Goal: Information Seeking & Learning: Learn about a topic

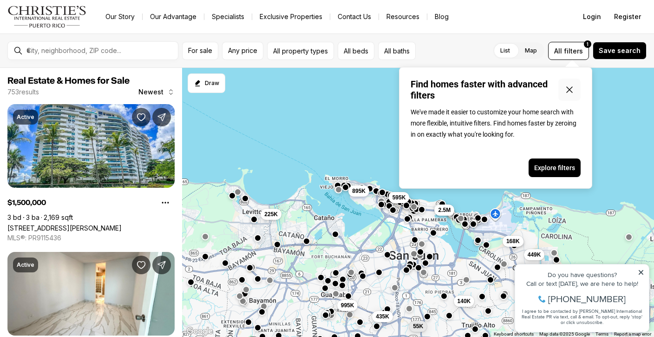
click at [572, 93] on icon "Close popover" at bounding box center [570, 90] width 6 height 6
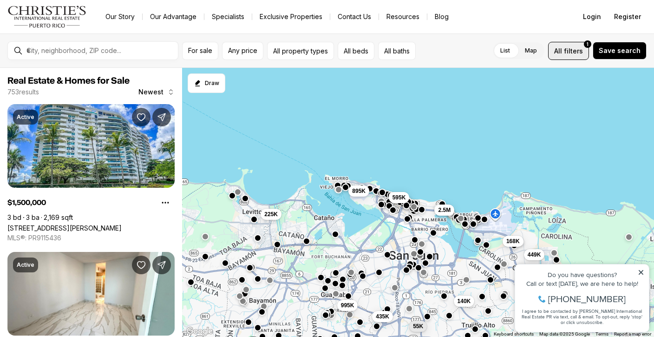
click at [583, 55] on span "filters" at bounding box center [573, 51] width 19 height 10
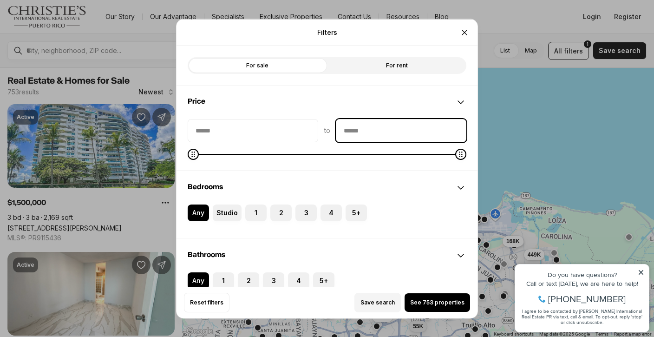
click at [360, 132] on input "priceMax" at bounding box center [402, 130] width 130 height 22
click at [367, 129] on input "priceMax" at bounding box center [402, 130] width 130 height 22
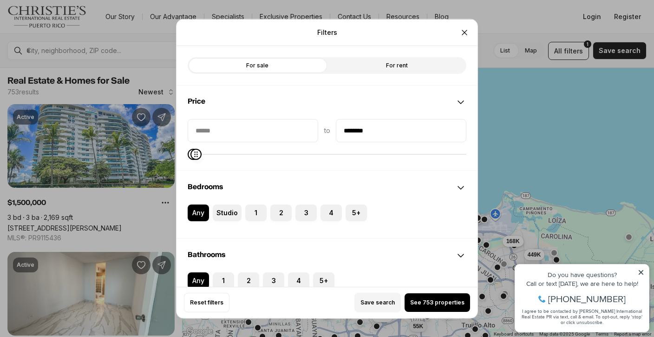
type input "********"
click at [192, 151] on icon "Maximum" at bounding box center [195, 153] width 7 height 7
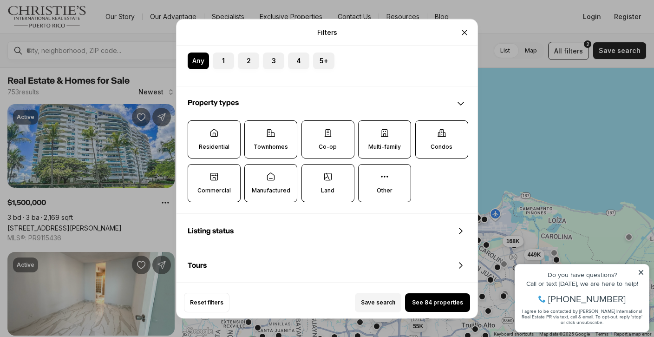
scroll to position [220, 0]
click at [327, 196] on label "Land" at bounding box center [328, 183] width 53 height 38
click at [311, 173] on button "Land" at bounding box center [306, 168] width 9 height 9
click at [222, 178] on label "Commercial" at bounding box center [214, 183] width 53 height 38
click at [198, 173] on button "Commercial" at bounding box center [192, 168] width 9 height 9
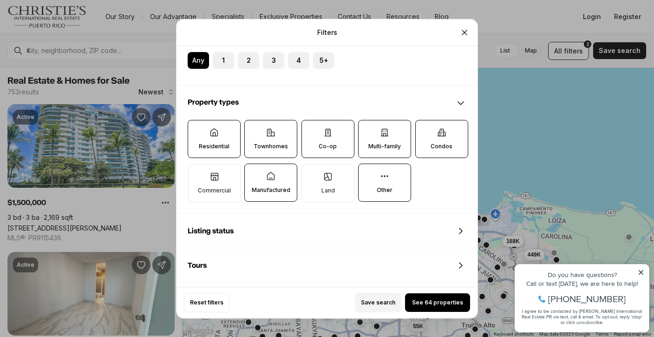
click at [268, 185] on label "Manufactured" at bounding box center [270, 183] width 53 height 38
click at [254, 173] on button "Manufactured" at bounding box center [249, 168] width 9 height 9
click at [436, 303] on span "See 64 properties" at bounding box center [437, 302] width 51 height 7
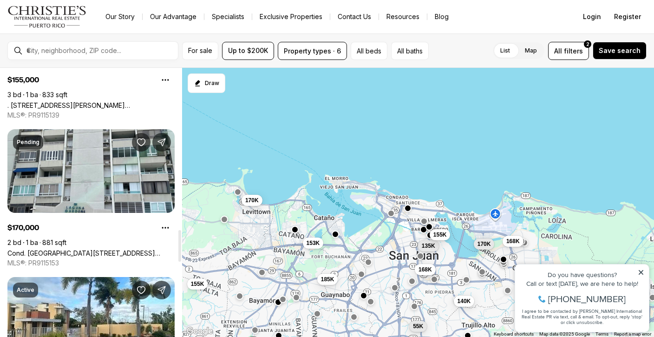
scroll to position [1375, 0]
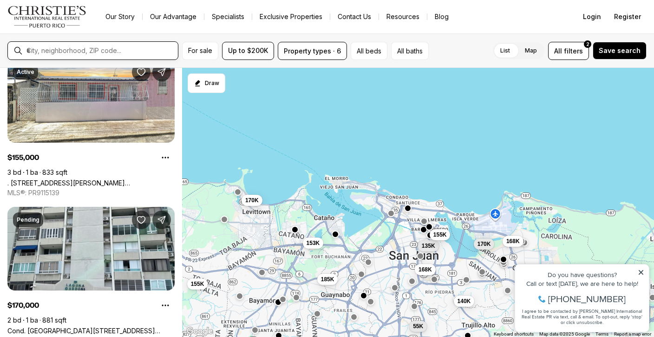
click at [151, 49] on input "text" at bounding box center [100, 50] width 148 height 8
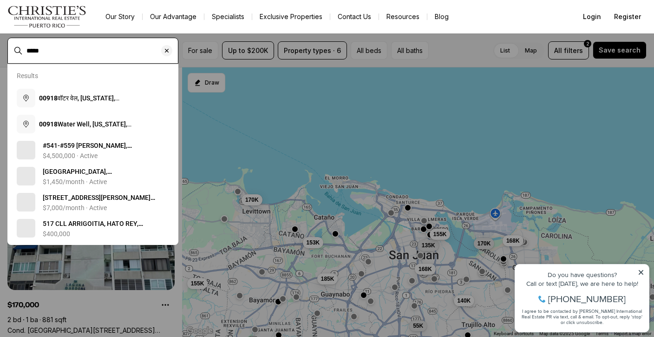
type input "*****"
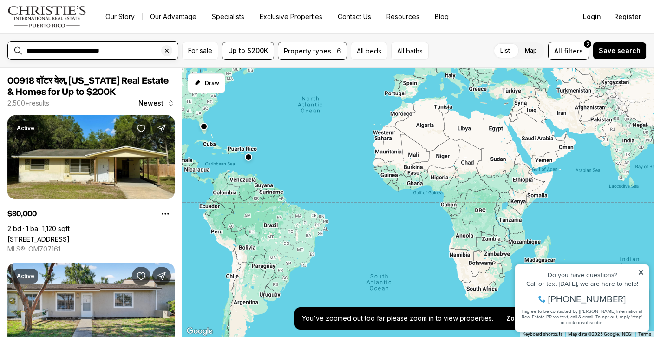
click at [123, 53] on input "**********" at bounding box center [100, 50] width 148 height 8
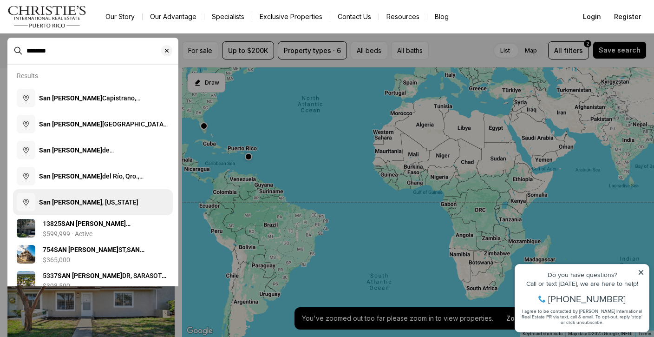
type input "********"
click at [67, 199] on b "San [PERSON_NAME]" at bounding box center [70, 201] width 63 height 7
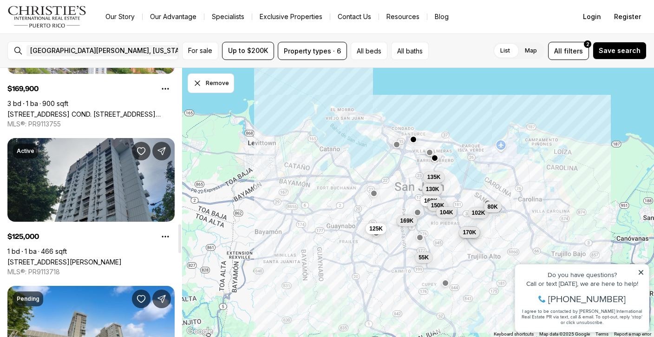
scroll to position [1459, 0]
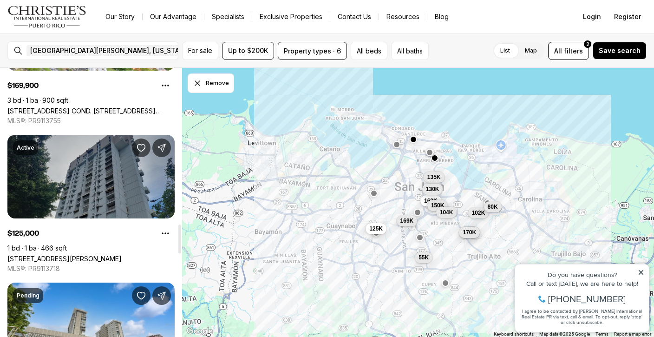
click at [111, 255] on link "21 VILLA MAGNA COND. #1505, SAN JUAN PR, 00921" at bounding box center [64, 259] width 114 height 8
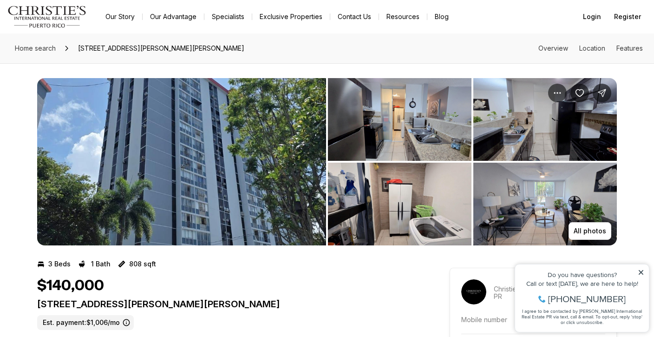
click at [373, 119] on img "View image gallery" at bounding box center [400, 119] width 144 height 83
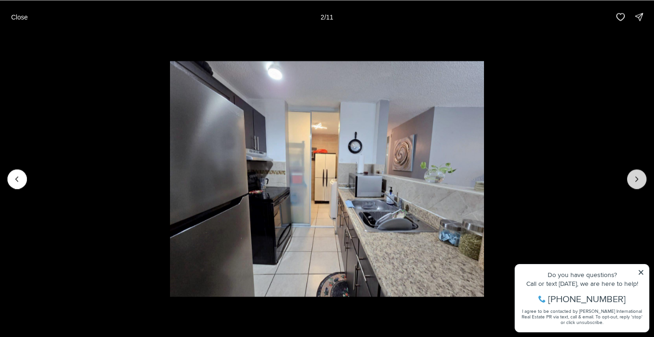
click at [636, 183] on button "Next slide" at bounding box center [638, 179] width 20 height 20
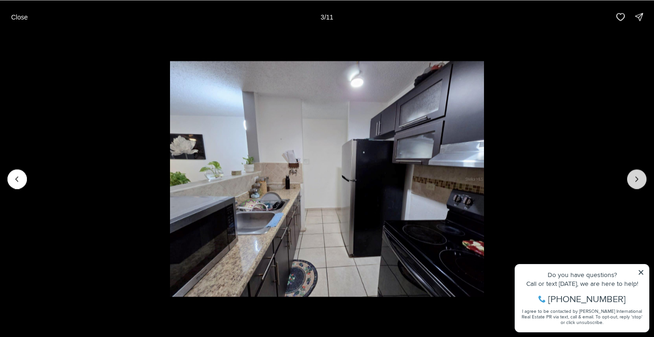
click at [635, 184] on button "Next slide" at bounding box center [638, 179] width 20 height 20
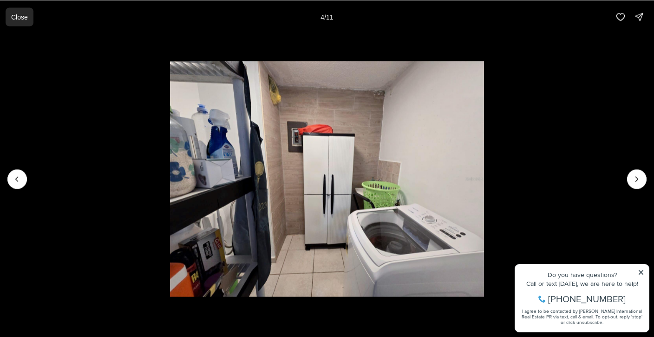
click at [26, 15] on p "Close" at bounding box center [19, 16] width 17 height 7
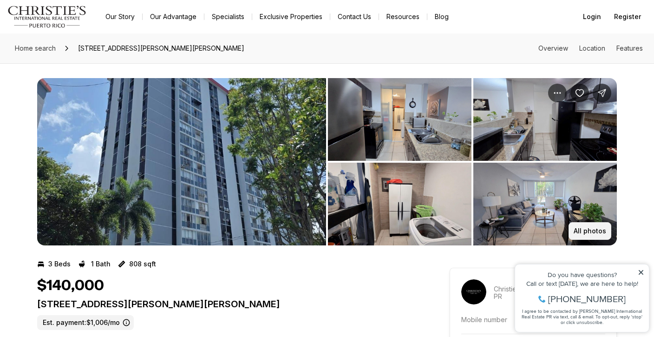
click at [593, 234] on p "All photos" at bounding box center [590, 230] width 33 height 7
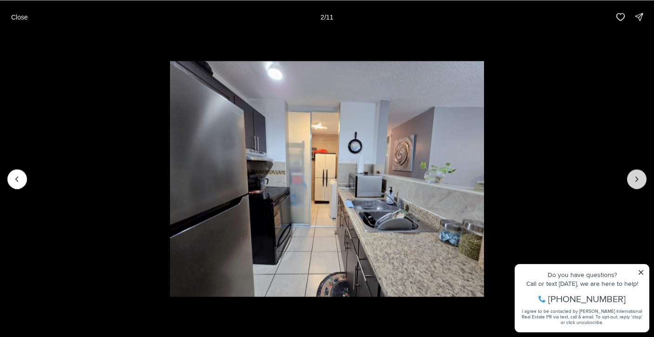
click at [636, 182] on icon "Next slide" at bounding box center [637, 178] width 9 height 9
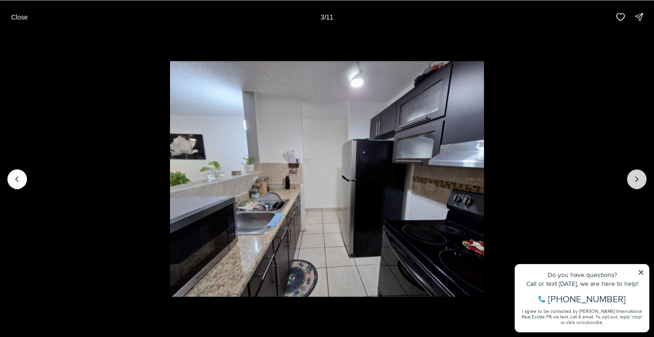
click at [635, 180] on icon "Next slide" at bounding box center [637, 178] width 9 height 9
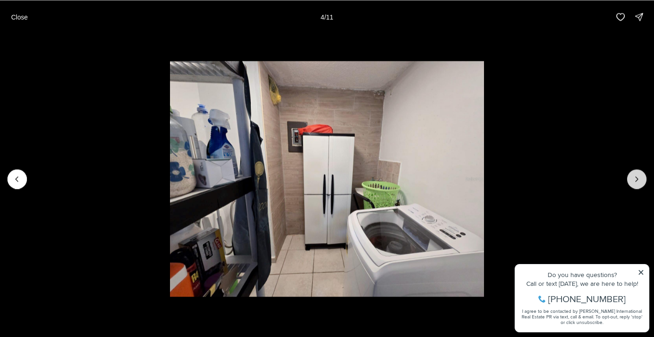
click at [636, 181] on icon "Next slide" at bounding box center [637, 179] width 2 height 5
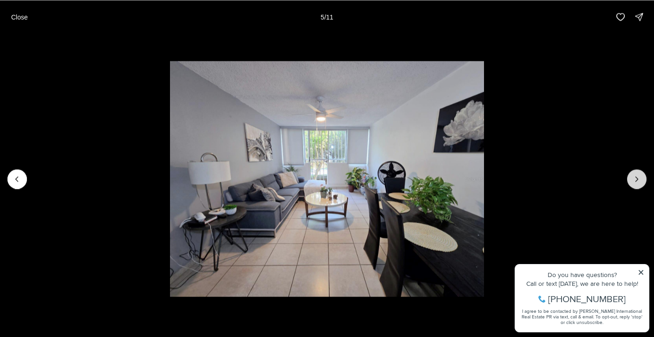
click at [637, 182] on icon "Next slide" at bounding box center [637, 178] width 9 height 9
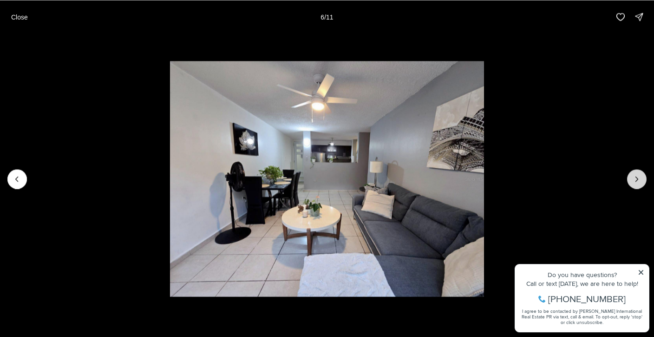
click at [637, 182] on icon "Next slide" at bounding box center [637, 178] width 9 height 9
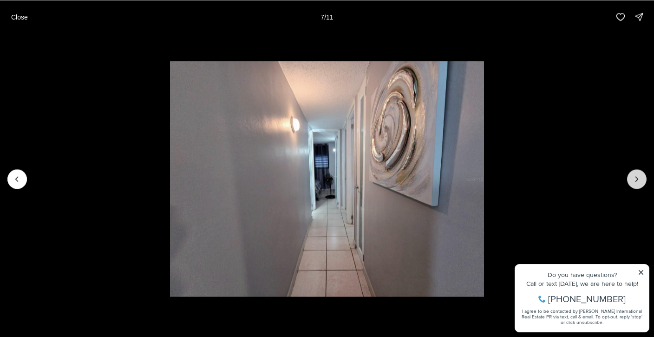
click at [637, 182] on icon "Next slide" at bounding box center [637, 178] width 9 height 9
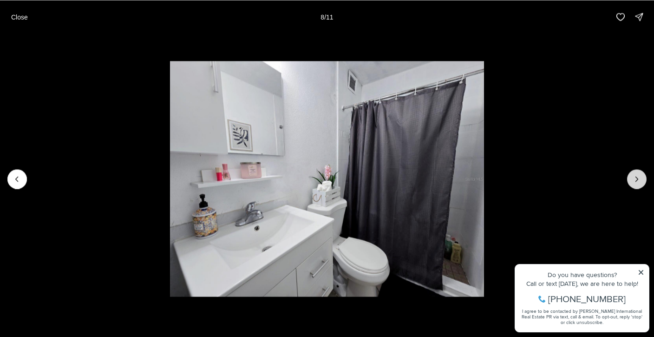
click at [637, 183] on icon "Next slide" at bounding box center [637, 178] width 9 height 9
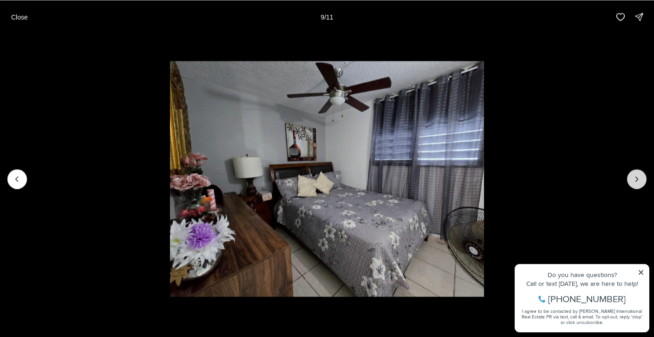
click at [637, 183] on icon "Next slide" at bounding box center [637, 178] width 9 height 9
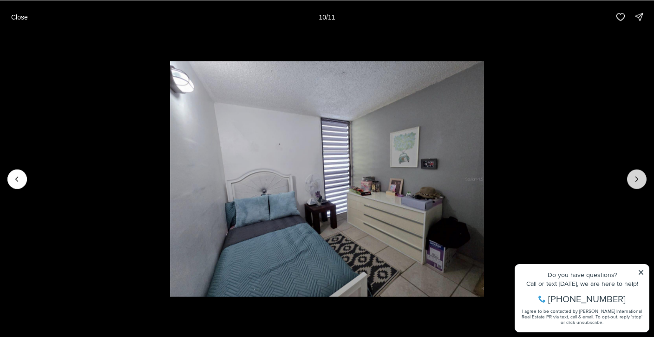
click at [637, 183] on icon "Next slide" at bounding box center [637, 178] width 9 height 9
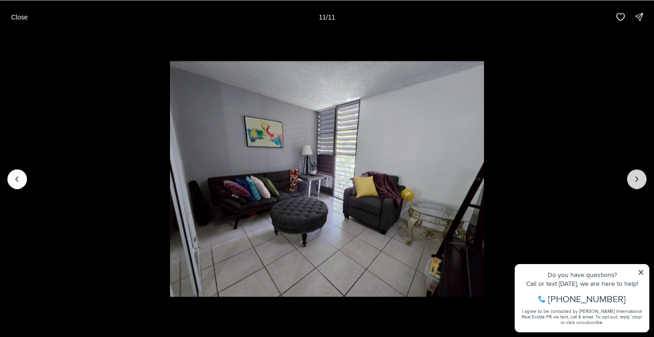
click at [637, 183] on div at bounding box center [638, 179] width 20 height 20
click at [637, 184] on div at bounding box center [638, 179] width 20 height 20
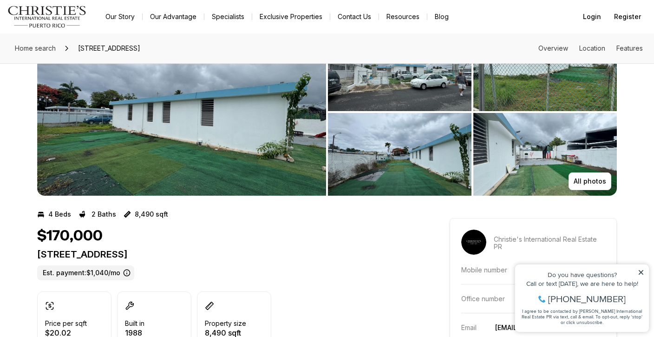
scroll to position [51, 0]
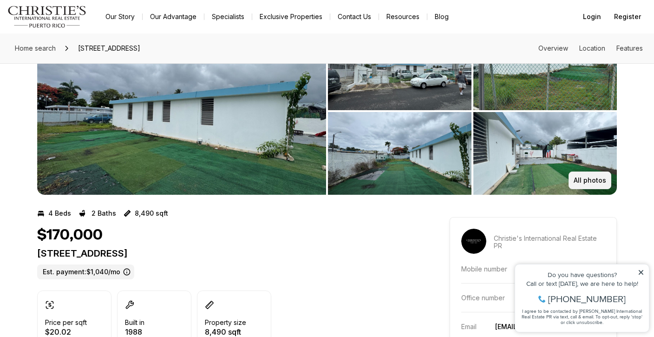
click at [594, 176] on button "All photos" at bounding box center [590, 181] width 43 height 18
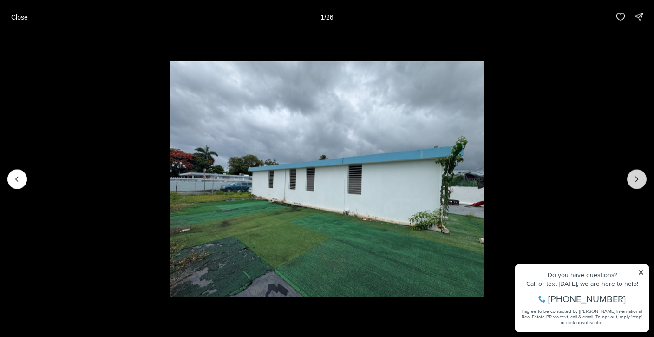
click at [632, 186] on button "Next slide" at bounding box center [638, 179] width 20 height 20
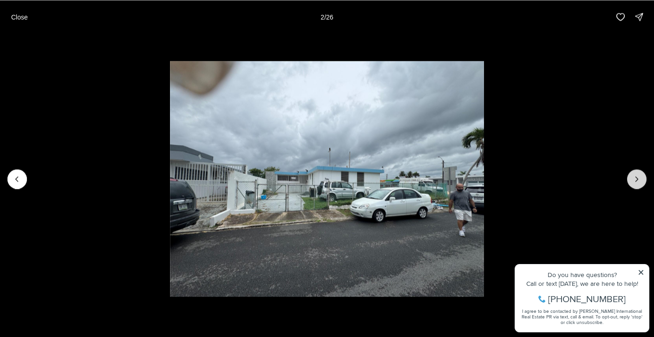
click at [632, 186] on button "Next slide" at bounding box center [638, 179] width 20 height 20
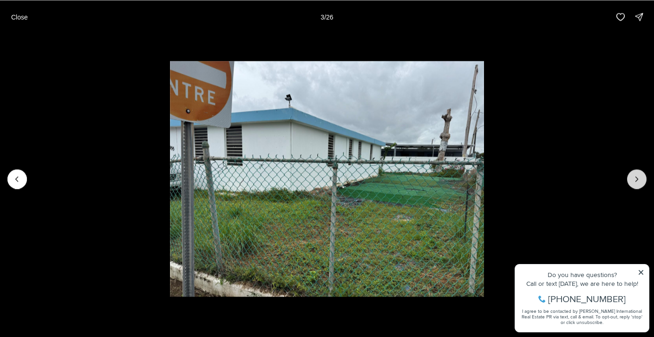
click at [632, 186] on button "Next slide" at bounding box center [638, 179] width 20 height 20
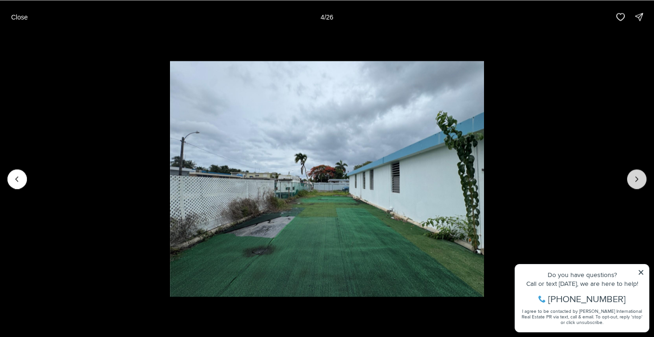
click at [632, 187] on button "Next slide" at bounding box center [638, 179] width 20 height 20
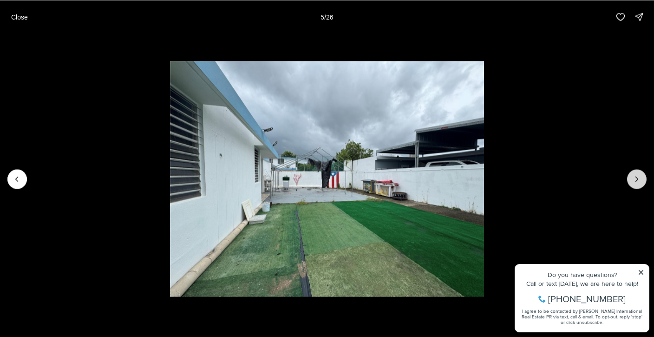
click at [632, 187] on button "Next slide" at bounding box center [638, 179] width 20 height 20
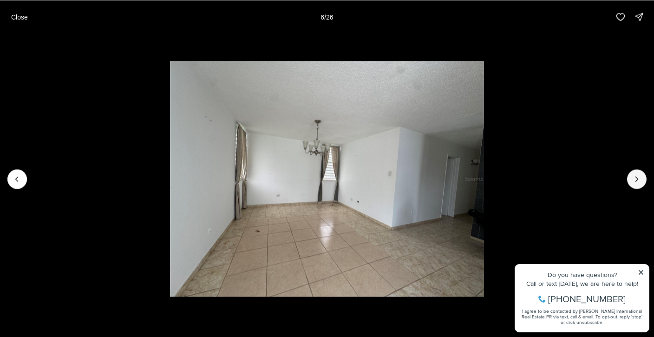
click at [632, 187] on div "…" at bounding box center [327, 178] width 654 height 291
click at [632, 187] on li "6 of 26" at bounding box center [327, 178] width 654 height 291
click at [635, 182] on icon "Next slide" at bounding box center [637, 178] width 9 height 9
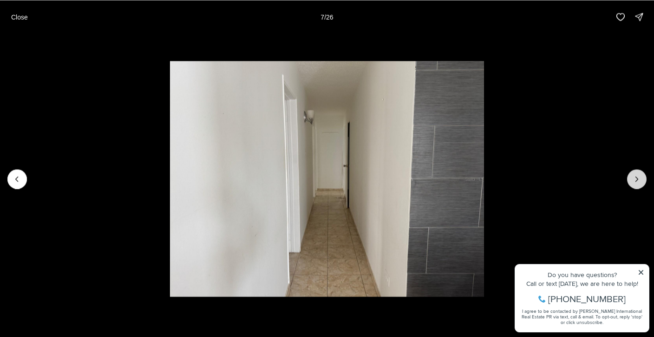
click at [635, 182] on icon "Next slide" at bounding box center [637, 178] width 9 height 9
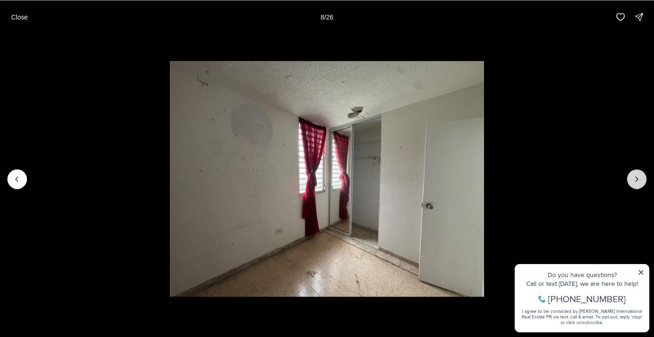
click at [636, 182] on icon "Next slide" at bounding box center [637, 178] width 9 height 9
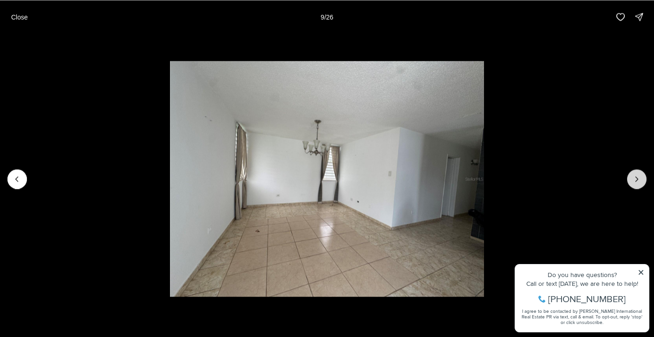
click at [636, 181] on icon "Next slide" at bounding box center [637, 178] width 9 height 9
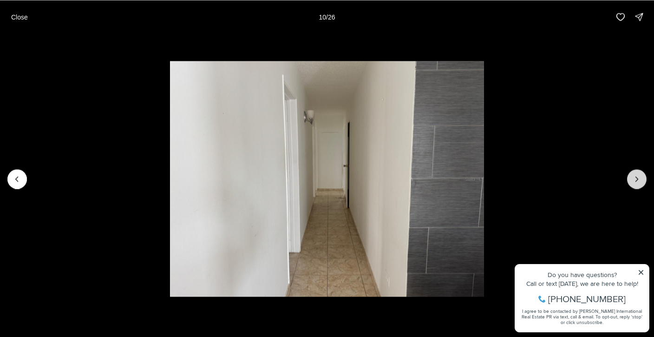
click at [636, 181] on icon "Next slide" at bounding box center [637, 178] width 9 height 9
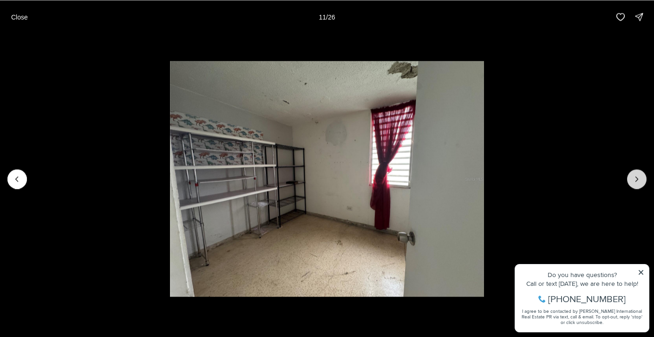
click at [637, 182] on icon "Next slide" at bounding box center [637, 178] width 9 height 9
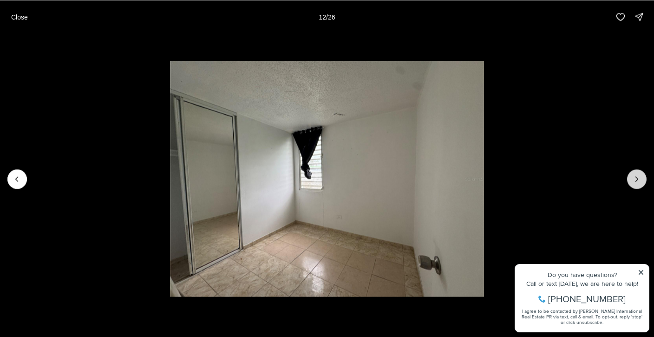
click at [637, 182] on icon "Next slide" at bounding box center [637, 178] width 9 height 9
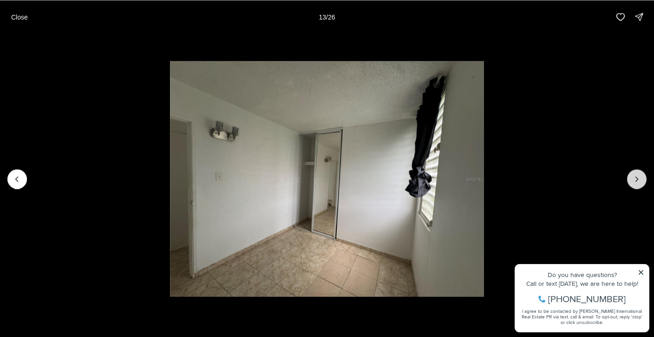
click at [638, 182] on icon "Next slide" at bounding box center [637, 178] width 9 height 9
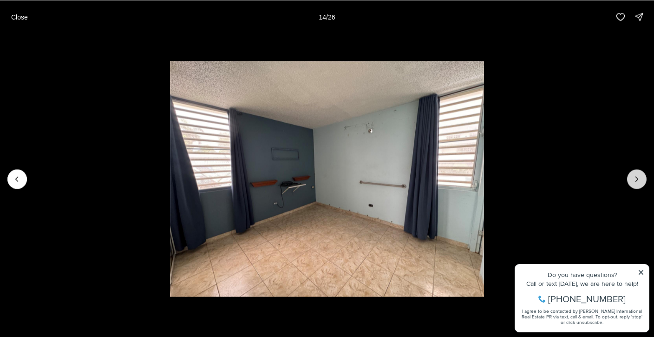
click at [638, 182] on icon "Next slide" at bounding box center [637, 178] width 9 height 9
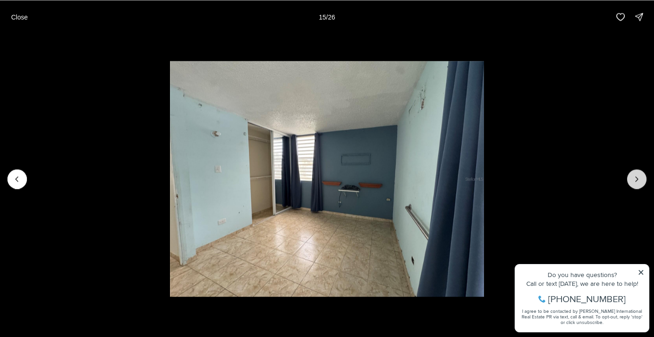
click at [638, 182] on icon "Next slide" at bounding box center [637, 178] width 9 height 9
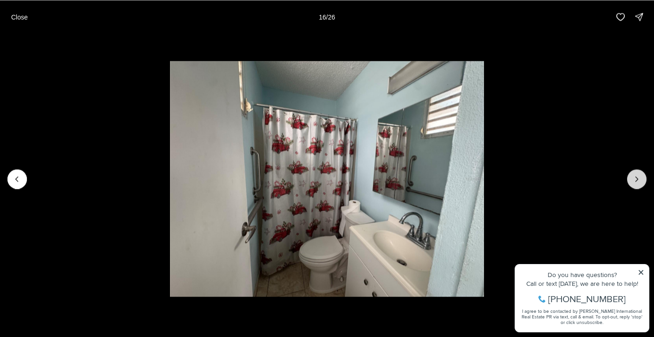
click at [638, 182] on icon "Next slide" at bounding box center [637, 178] width 9 height 9
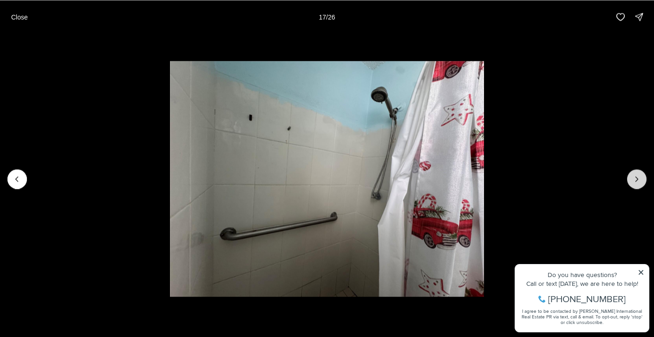
click at [638, 182] on icon "Next slide" at bounding box center [637, 178] width 9 height 9
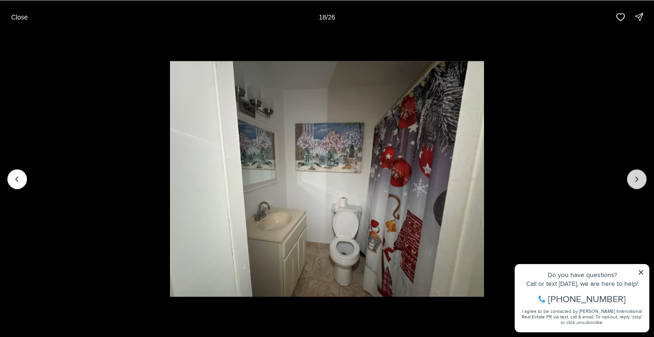
click at [638, 183] on icon "Next slide" at bounding box center [637, 178] width 9 height 9
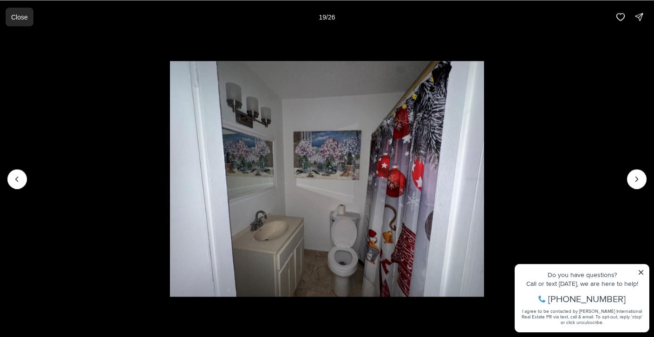
click at [27, 19] on p "Close" at bounding box center [19, 16] width 17 height 7
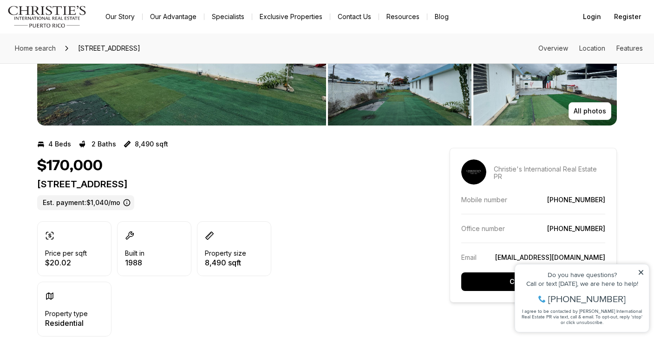
scroll to position [118, 0]
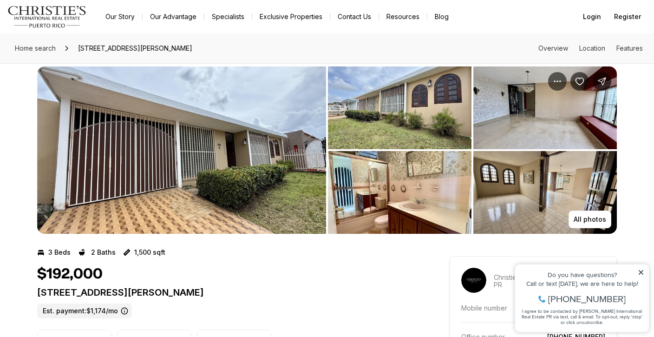
scroll to position [1, 0]
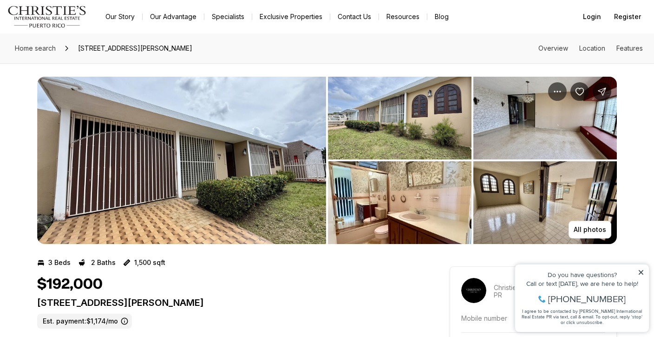
click at [220, 163] on img "View image gallery" at bounding box center [181, 160] width 289 height 167
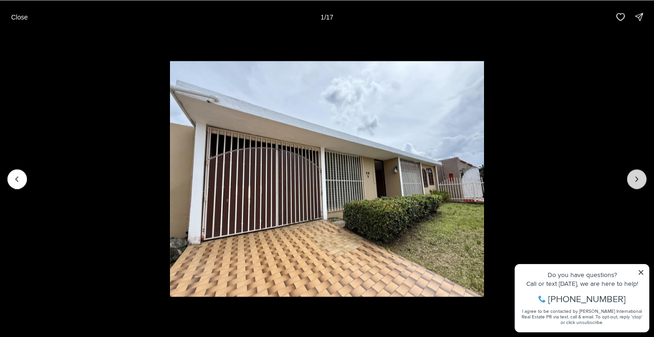
click at [637, 179] on icon "Next slide" at bounding box center [637, 178] width 9 height 9
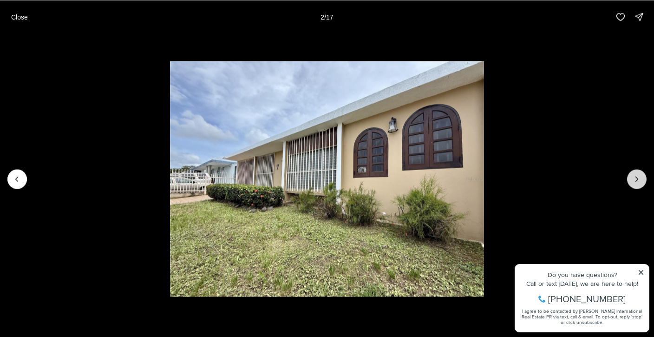
click at [635, 178] on icon "Next slide" at bounding box center [637, 178] width 9 height 9
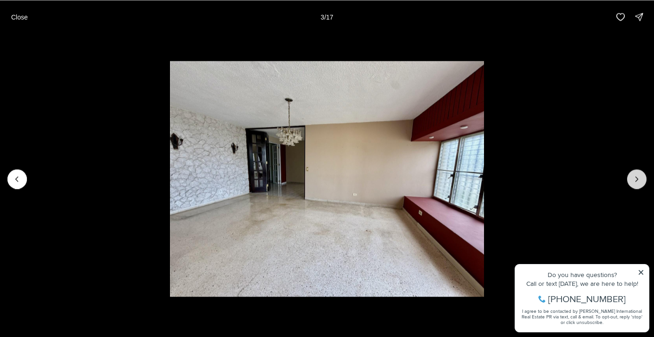
click at [635, 179] on icon "Next slide" at bounding box center [637, 178] width 9 height 9
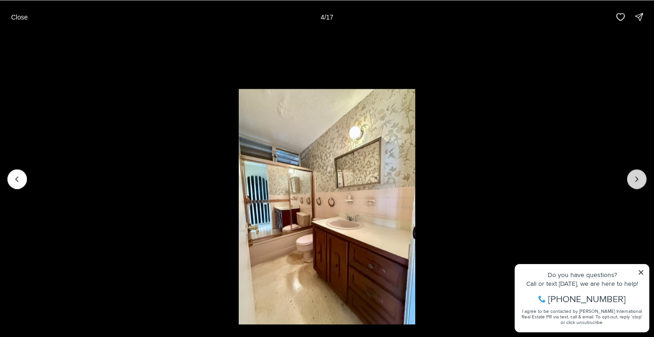
click at [635, 178] on icon "Next slide" at bounding box center [637, 178] width 9 height 9
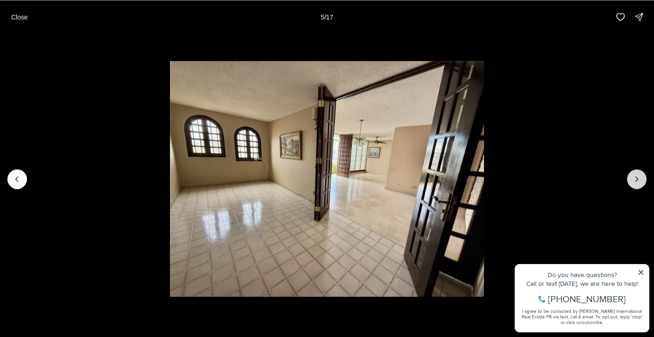
click at [635, 179] on icon "Next slide" at bounding box center [637, 178] width 9 height 9
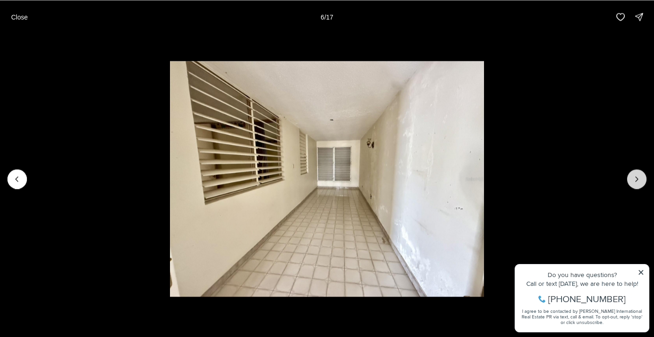
click at [636, 180] on icon "Next slide" at bounding box center [637, 178] width 9 height 9
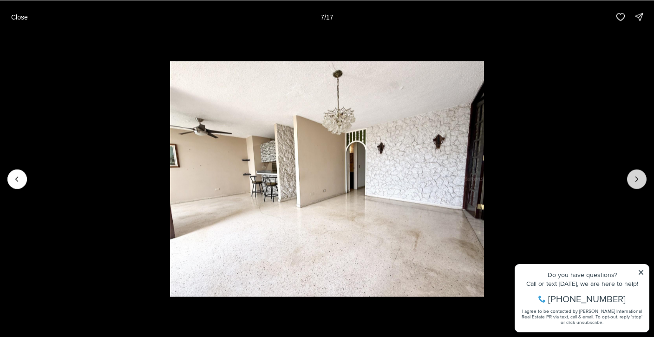
click at [636, 180] on icon "Next slide" at bounding box center [637, 178] width 9 height 9
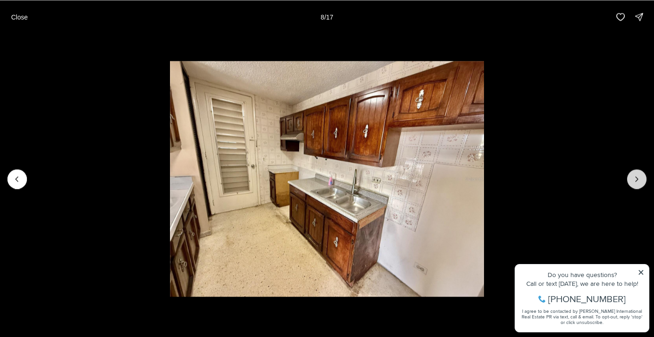
click at [636, 180] on icon "Next slide" at bounding box center [637, 178] width 9 height 9
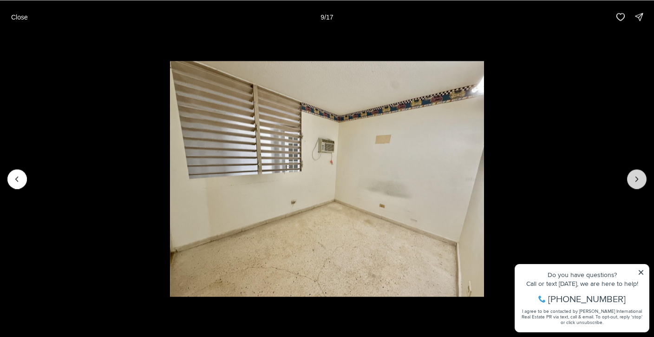
click at [636, 180] on icon "Next slide" at bounding box center [637, 178] width 9 height 9
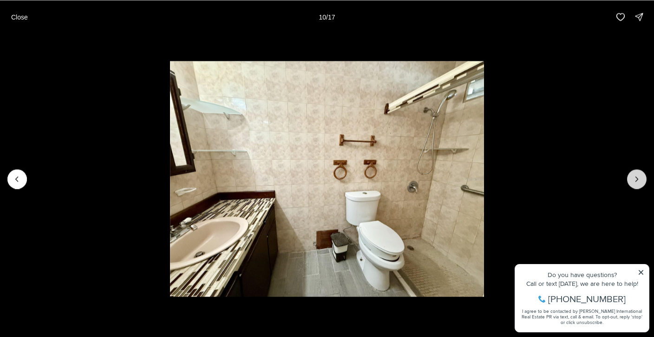
click at [636, 180] on icon "Next slide" at bounding box center [637, 178] width 9 height 9
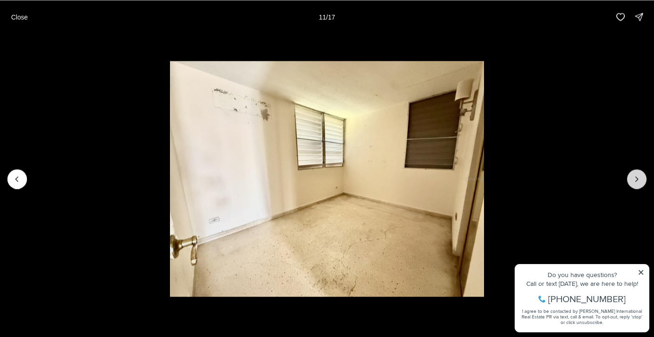
click at [636, 180] on icon "Next slide" at bounding box center [637, 178] width 9 height 9
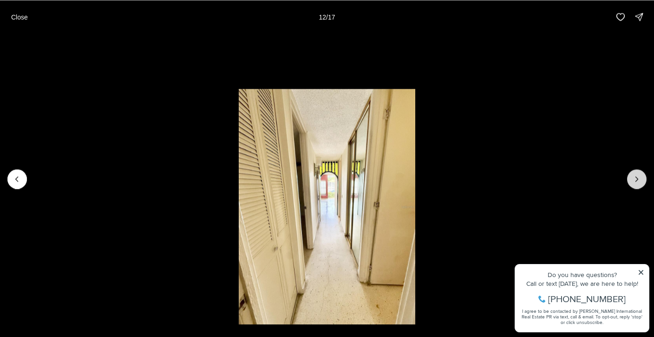
click at [636, 180] on icon "Next slide" at bounding box center [637, 179] width 2 height 5
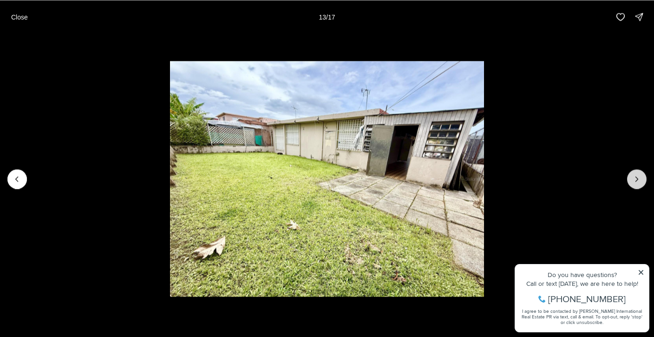
click at [636, 181] on icon "Next slide" at bounding box center [637, 179] width 2 height 5
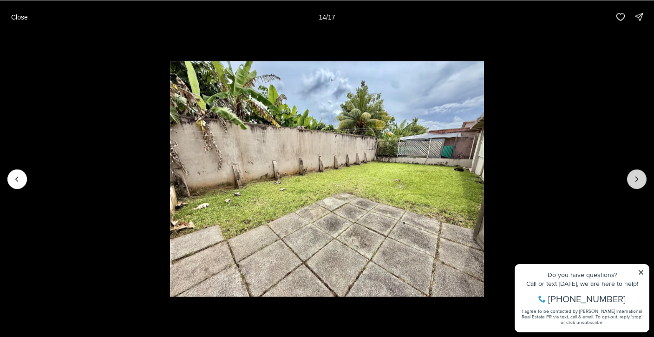
click at [636, 180] on icon "Next slide" at bounding box center [637, 179] width 2 height 5
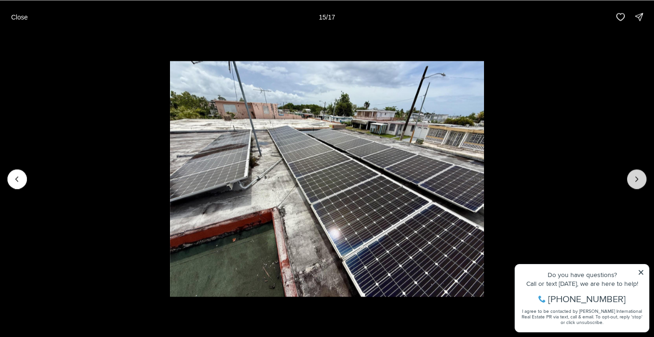
click at [630, 177] on button "Next slide" at bounding box center [638, 179] width 20 height 20
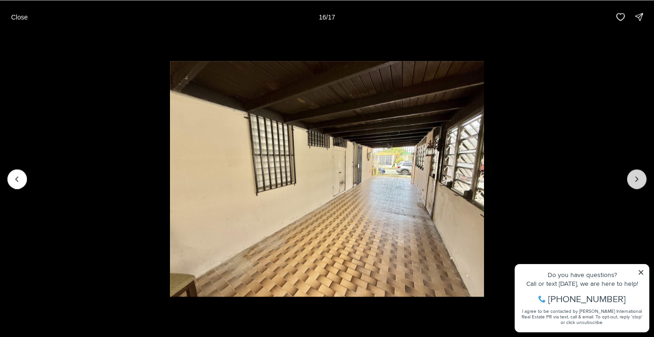
click at [631, 178] on button "Next slide" at bounding box center [638, 179] width 20 height 20
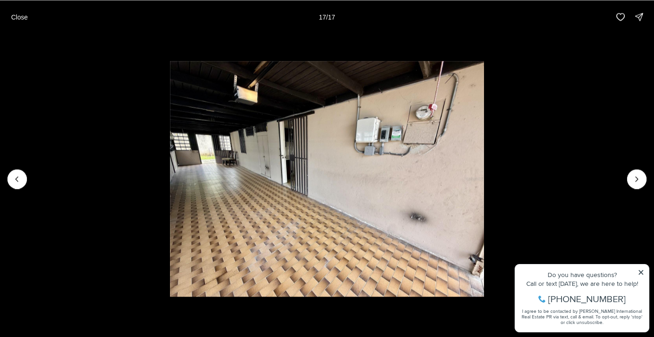
click at [632, 182] on div at bounding box center [638, 179] width 20 height 20
click at [21, 21] on button "Close" at bounding box center [20, 16] width 28 height 19
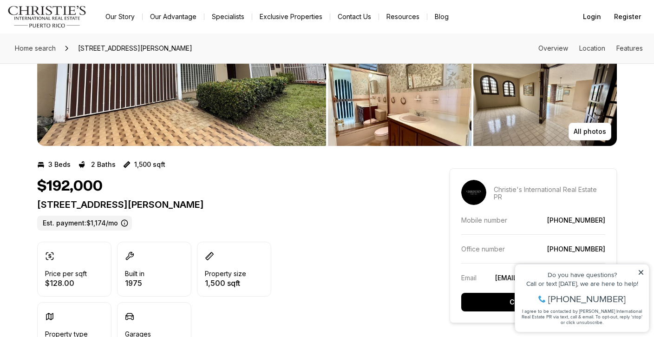
scroll to position [74, 0]
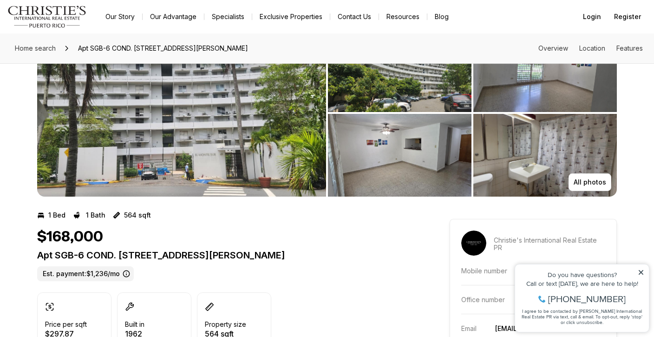
scroll to position [52, 0]
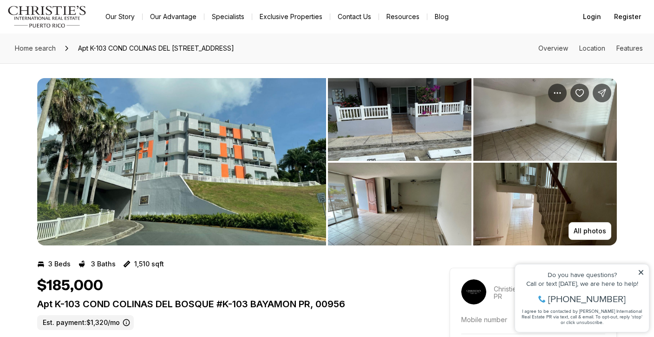
click at [434, 95] on img "View image gallery" at bounding box center [400, 119] width 144 height 83
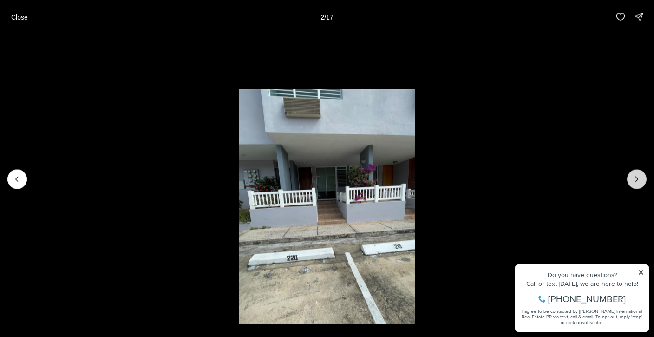
click at [631, 177] on button "Next slide" at bounding box center [638, 179] width 20 height 20
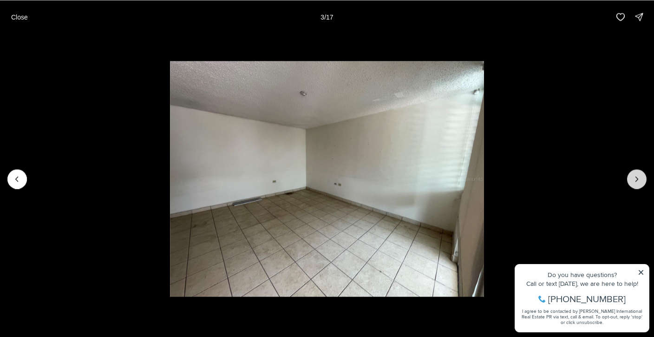
click at [630, 175] on button "Next slide" at bounding box center [638, 179] width 20 height 20
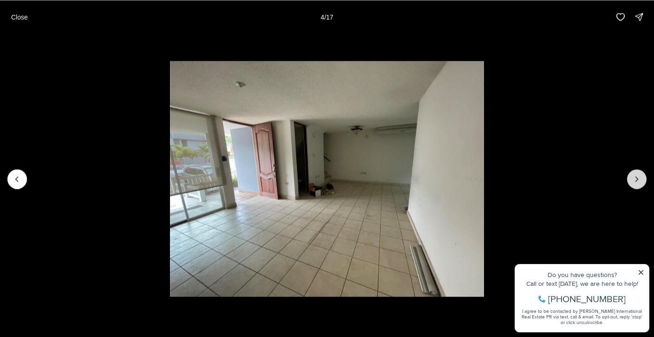
click at [629, 174] on button "Next slide" at bounding box center [638, 179] width 20 height 20
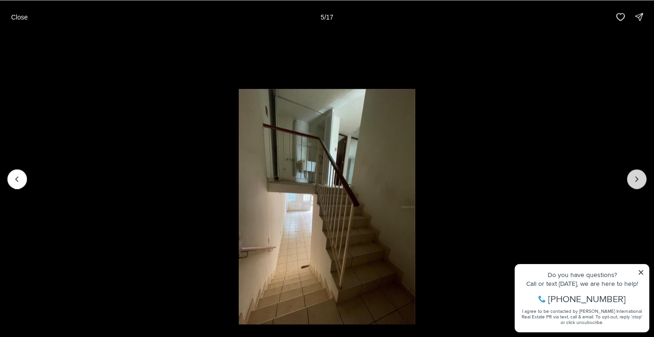
click at [634, 181] on icon "Next slide" at bounding box center [637, 178] width 9 height 9
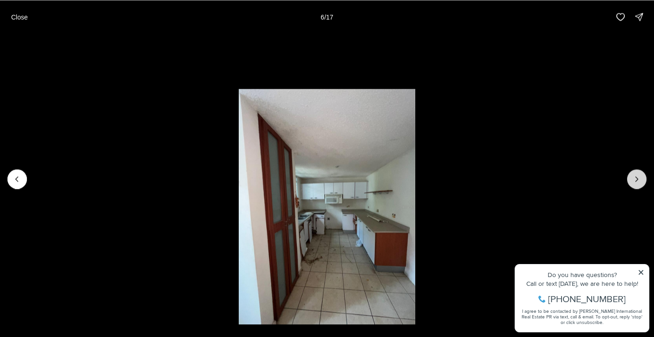
click at [634, 180] on icon "Next slide" at bounding box center [637, 178] width 9 height 9
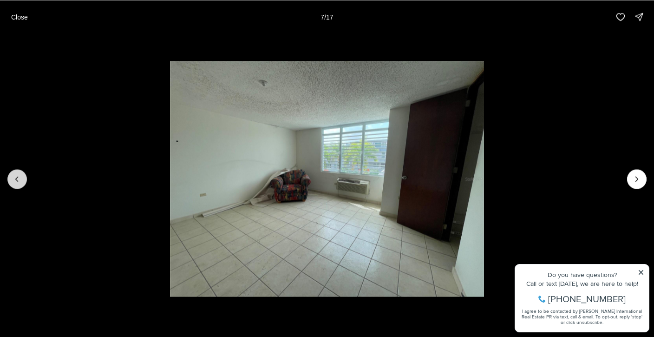
click at [19, 174] on icon "Previous slide" at bounding box center [17, 178] width 9 height 9
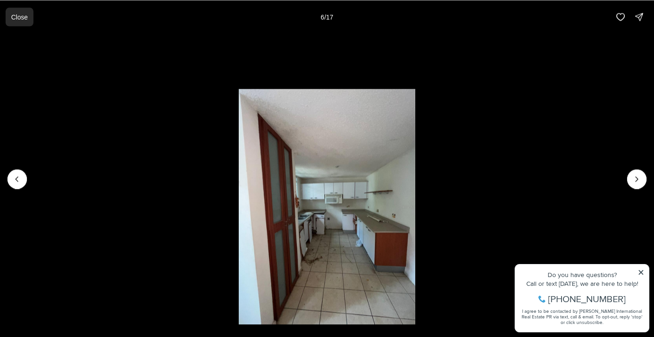
click at [26, 18] on p "Close" at bounding box center [19, 16] width 17 height 7
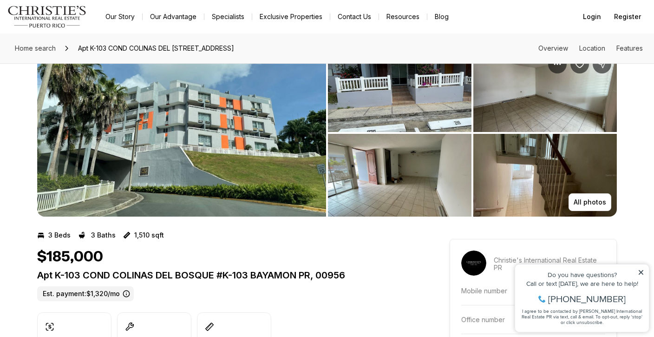
scroll to position [30, 0]
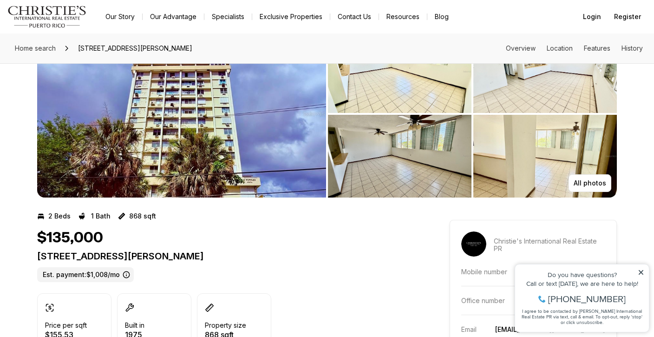
scroll to position [47, 0]
click at [291, 110] on img "View image gallery" at bounding box center [181, 114] width 289 height 167
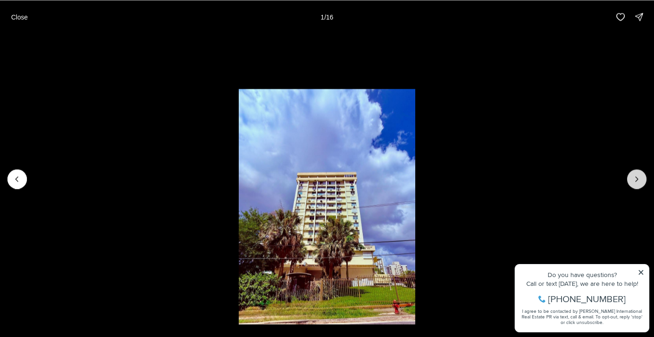
click at [634, 174] on icon "Next slide" at bounding box center [637, 178] width 9 height 9
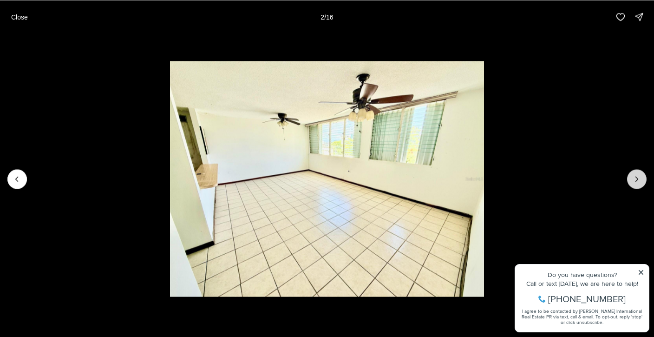
click at [634, 174] on icon "Next slide" at bounding box center [637, 178] width 9 height 9
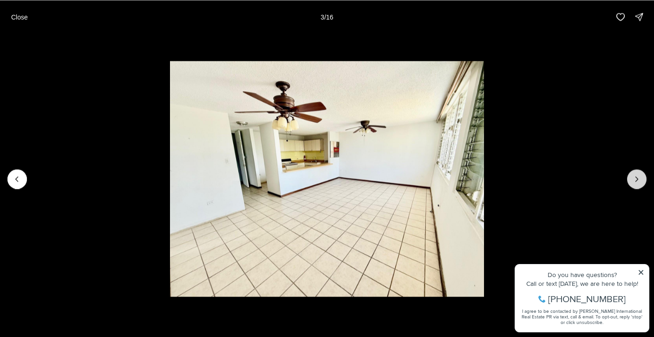
click at [634, 174] on icon "Next slide" at bounding box center [637, 178] width 9 height 9
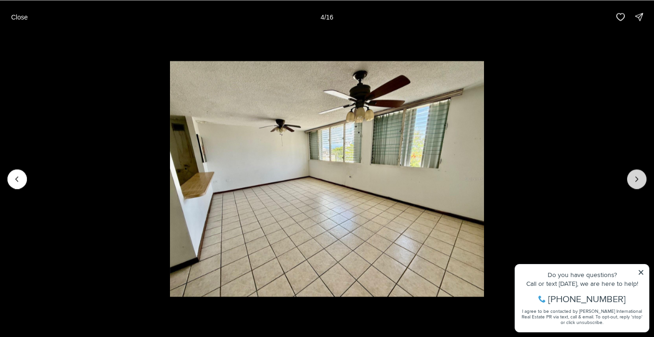
click at [634, 174] on icon "Next slide" at bounding box center [637, 178] width 9 height 9
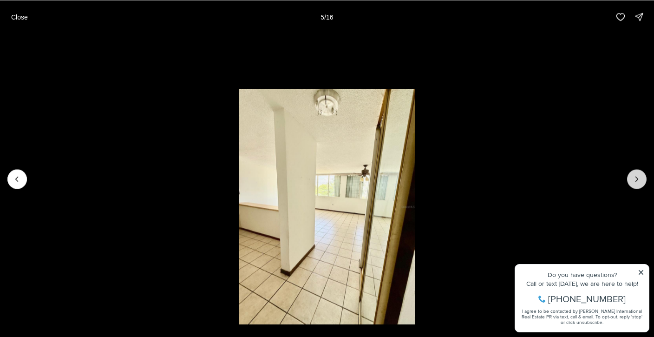
click at [634, 174] on icon "Next slide" at bounding box center [637, 178] width 9 height 9
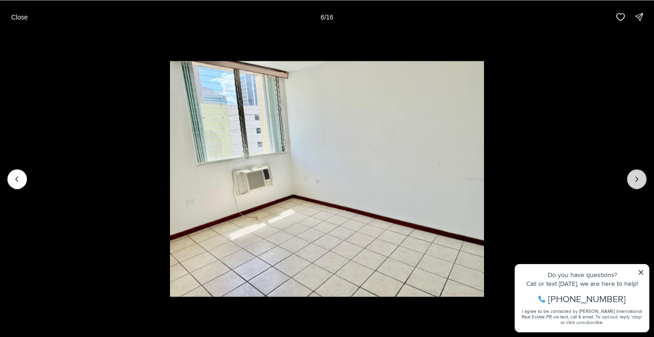
click at [634, 175] on icon "Next slide" at bounding box center [637, 178] width 9 height 9
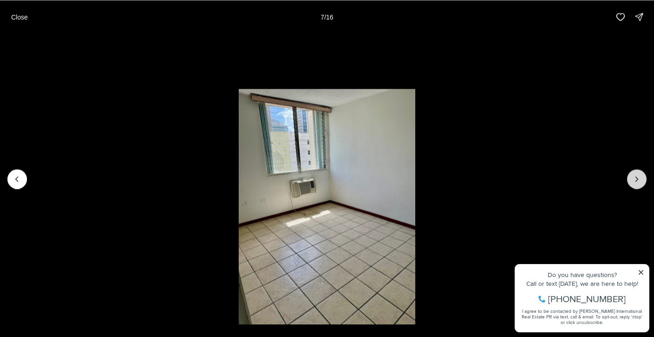
click at [634, 175] on icon "Next slide" at bounding box center [637, 178] width 9 height 9
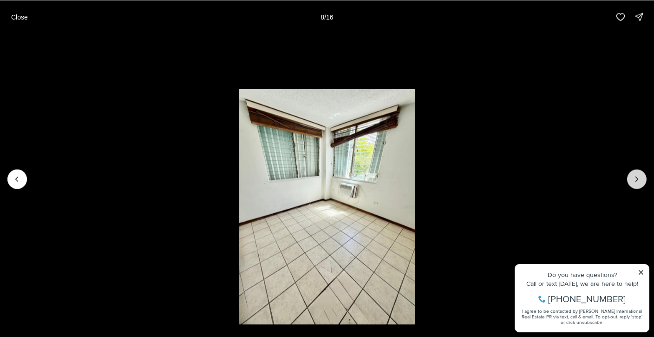
click at [634, 175] on icon "Next slide" at bounding box center [637, 178] width 9 height 9
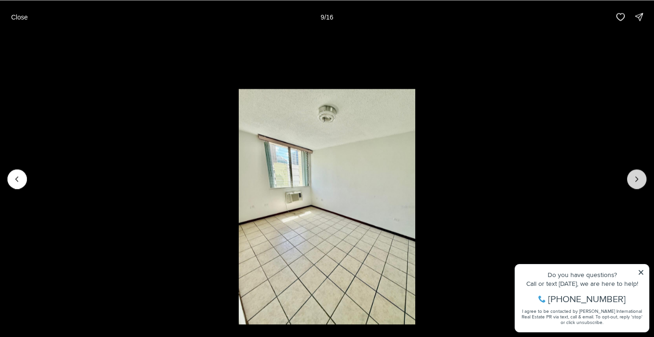
click at [634, 175] on icon "Next slide" at bounding box center [637, 178] width 9 height 9
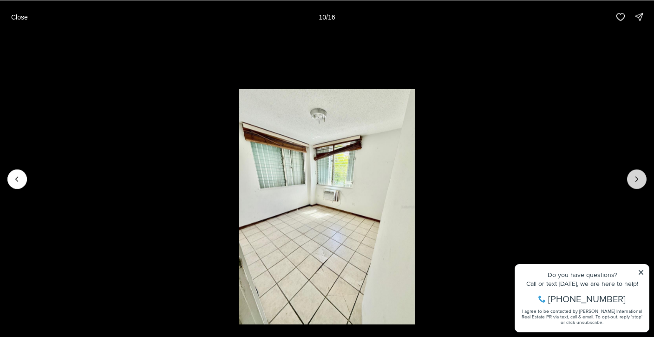
click at [634, 175] on icon "Next slide" at bounding box center [637, 178] width 9 height 9
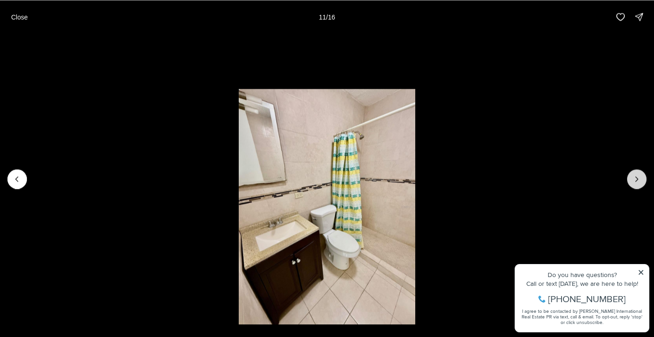
click at [634, 175] on icon "Next slide" at bounding box center [637, 178] width 9 height 9
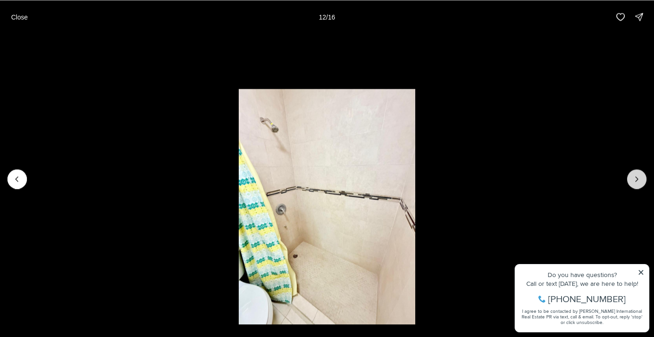
click at [634, 175] on icon "Next slide" at bounding box center [637, 178] width 9 height 9
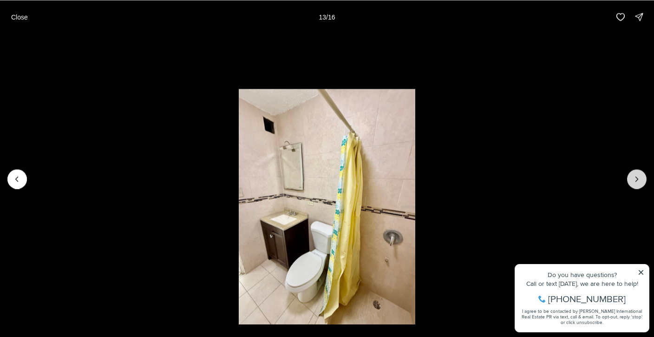
click at [634, 176] on icon "Next slide" at bounding box center [637, 178] width 9 height 9
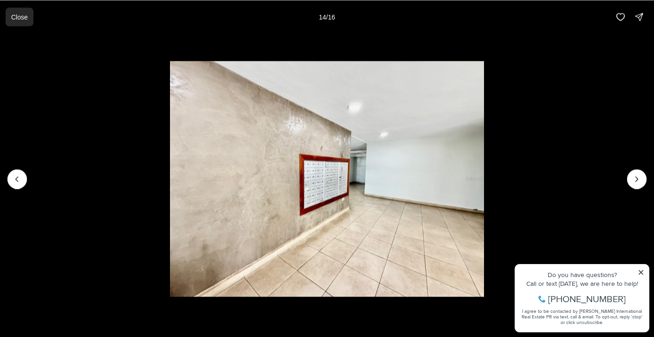
click at [26, 11] on button "Close" at bounding box center [20, 16] width 28 height 19
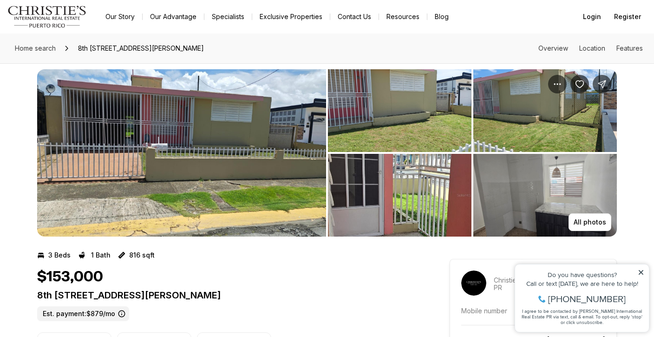
scroll to position [1, 0]
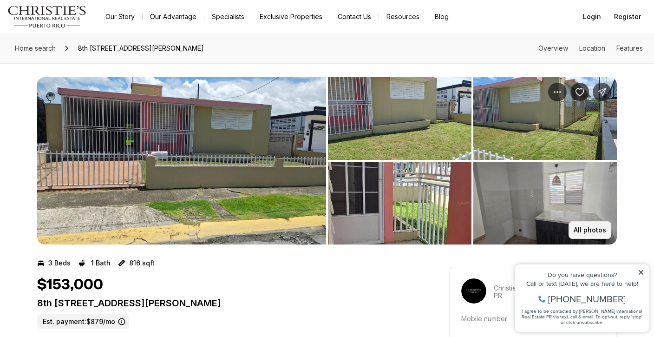
click at [574, 224] on button "All photos" at bounding box center [590, 230] width 43 height 18
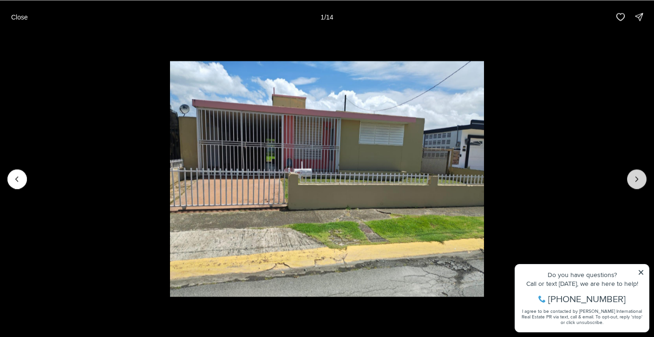
click at [636, 182] on icon "Next slide" at bounding box center [637, 178] width 9 height 9
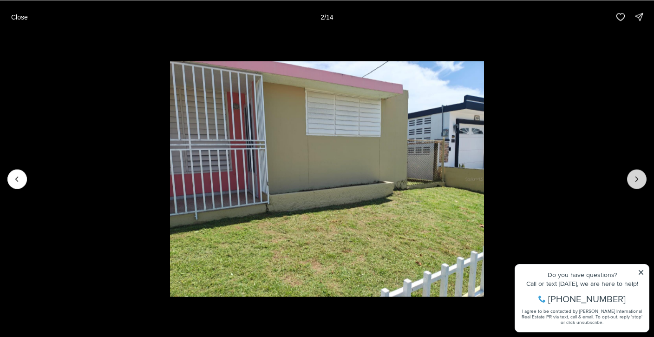
click at [636, 181] on icon "Next slide" at bounding box center [637, 178] width 9 height 9
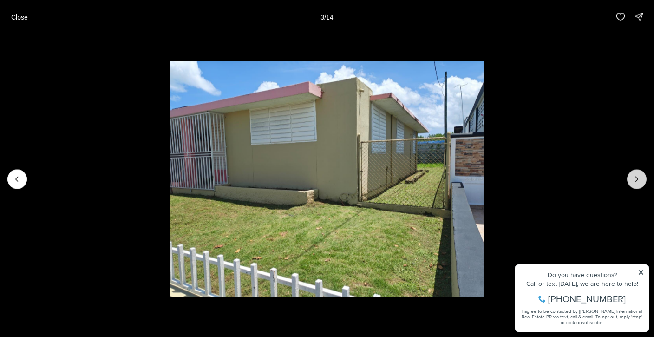
click at [636, 181] on icon "Next slide" at bounding box center [637, 178] width 9 height 9
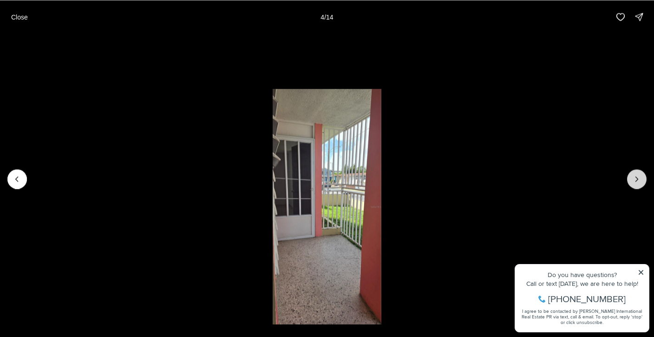
click at [636, 181] on icon "Next slide" at bounding box center [637, 178] width 9 height 9
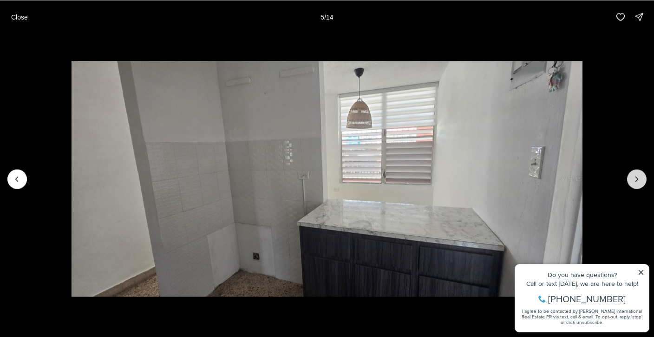
click at [636, 181] on icon "Next slide" at bounding box center [637, 179] width 2 height 5
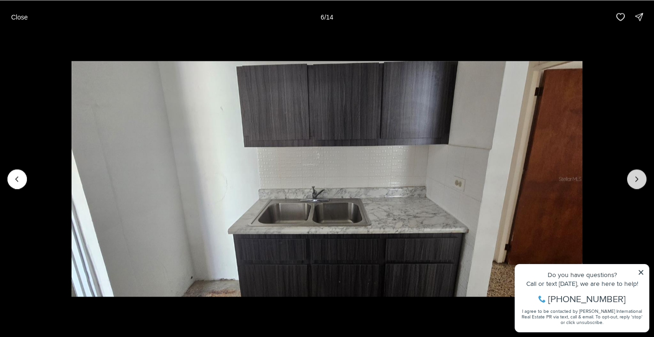
click at [636, 181] on icon "Next slide" at bounding box center [637, 179] width 2 height 5
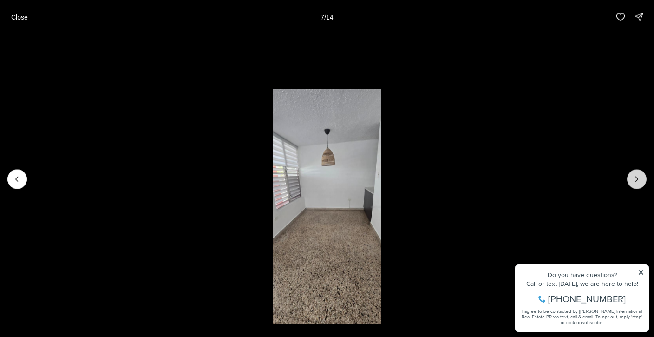
click at [636, 181] on icon "Next slide" at bounding box center [637, 179] width 2 height 5
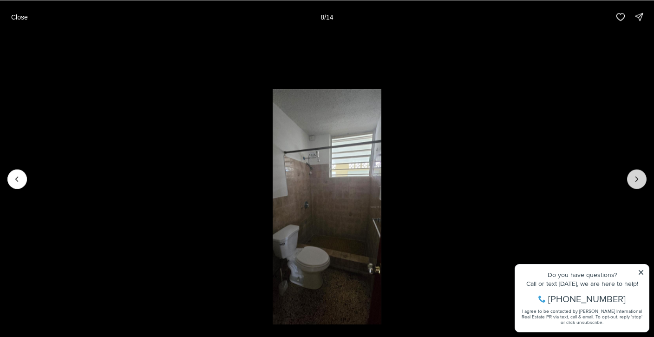
click at [636, 181] on icon "Next slide" at bounding box center [637, 179] width 2 height 5
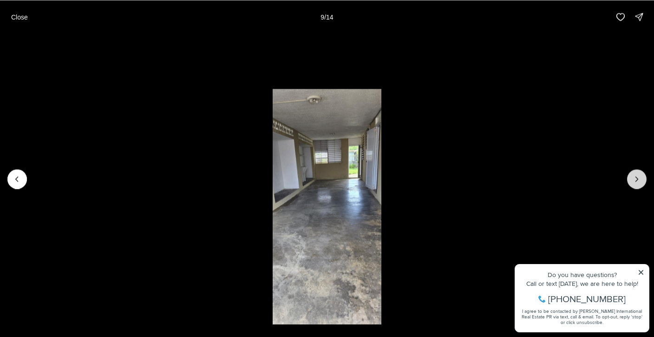
click at [636, 181] on icon "Next slide" at bounding box center [637, 178] width 9 height 9
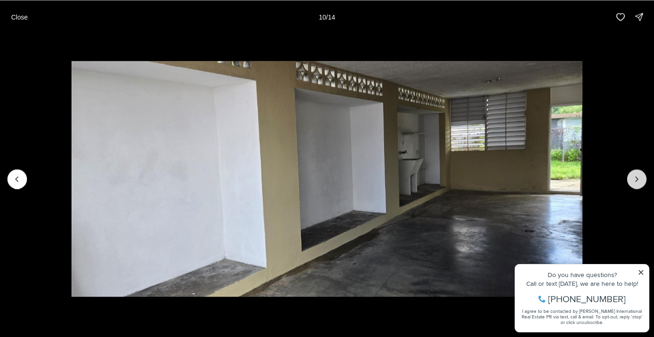
click at [636, 181] on icon "Next slide" at bounding box center [637, 178] width 9 height 9
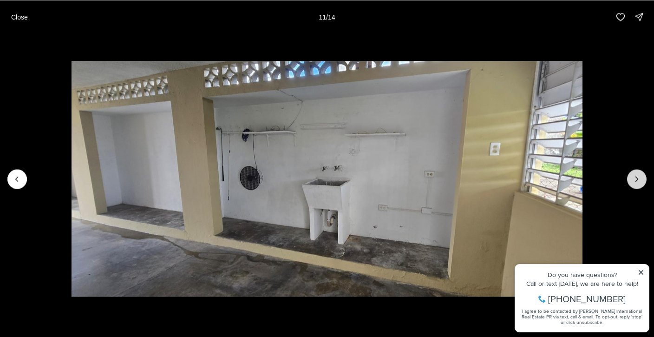
click at [637, 181] on icon "Next slide" at bounding box center [637, 178] width 9 height 9
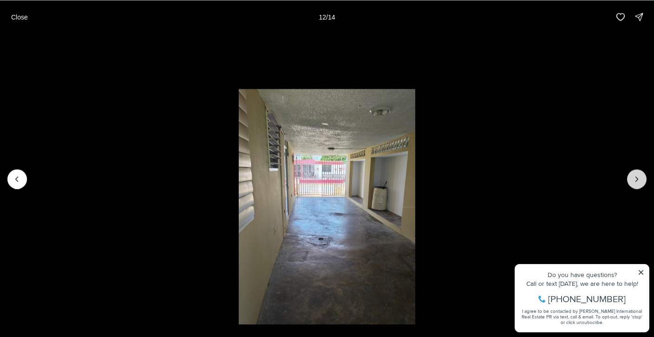
click at [637, 181] on icon "Next slide" at bounding box center [637, 178] width 9 height 9
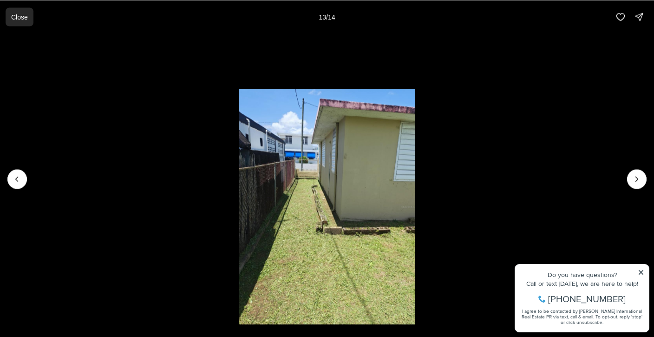
click at [18, 22] on button "Close" at bounding box center [20, 16] width 28 height 19
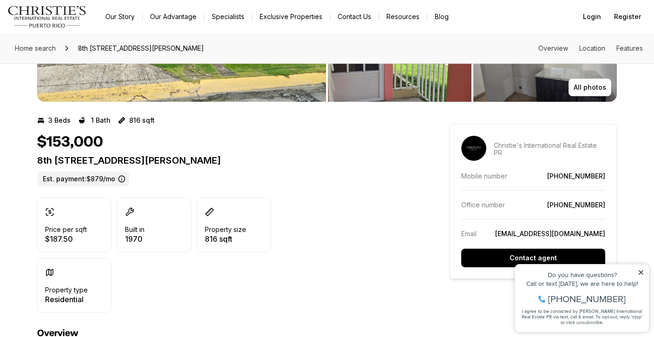
scroll to position [0, 0]
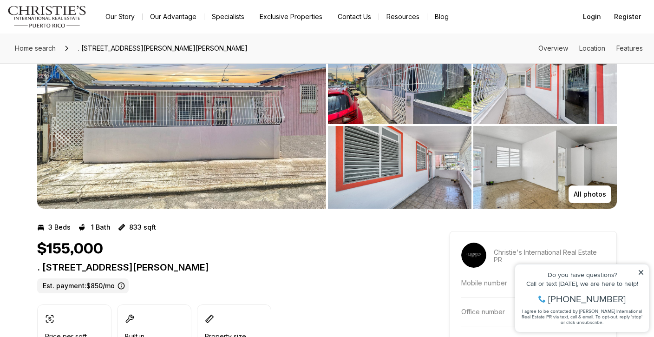
scroll to position [37, 0]
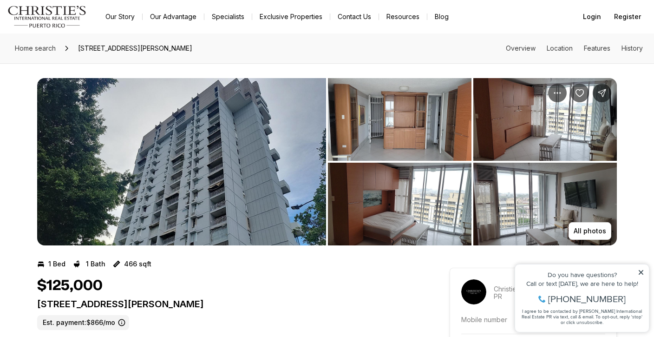
click at [377, 119] on img "View image gallery" at bounding box center [400, 119] width 144 height 83
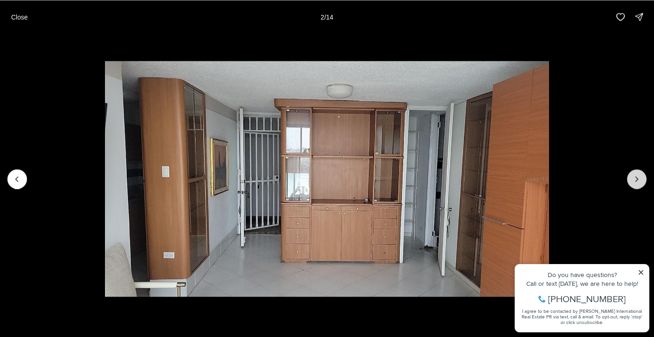
click at [636, 178] on icon "Next slide" at bounding box center [637, 178] width 9 height 9
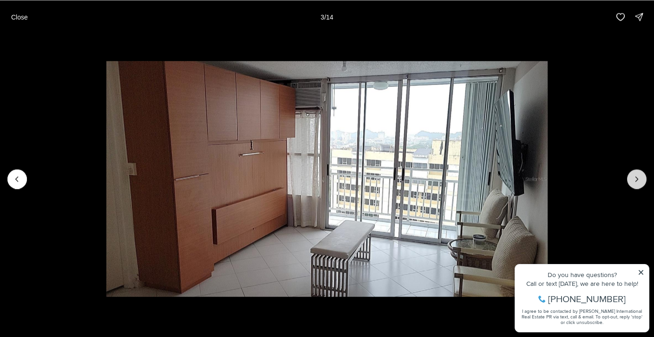
click at [636, 178] on icon "Next slide" at bounding box center [637, 178] width 9 height 9
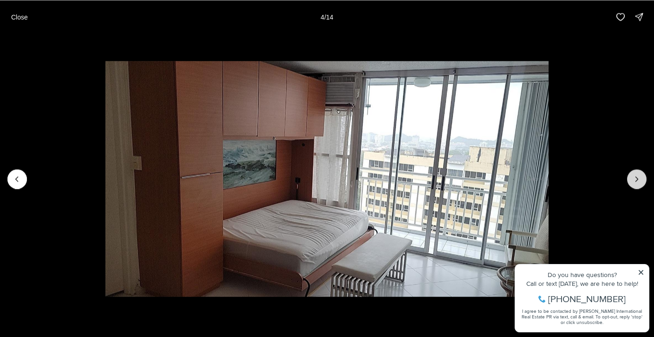
click at [636, 178] on icon "Next slide" at bounding box center [637, 178] width 9 height 9
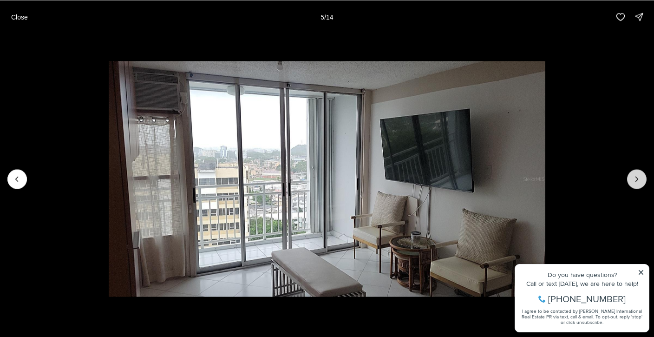
click at [636, 178] on icon "Next slide" at bounding box center [637, 178] width 9 height 9
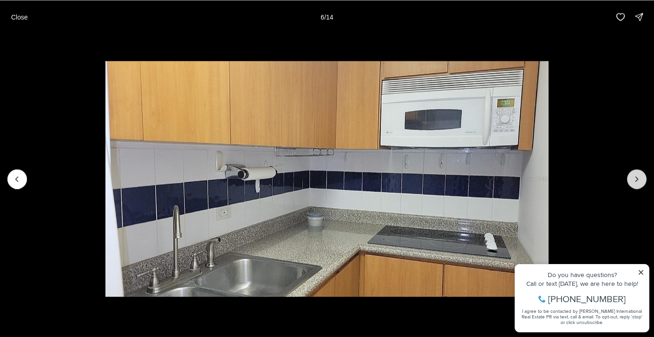
click at [636, 178] on icon "Next slide" at bounding box center [637, 178] width 9 height 9
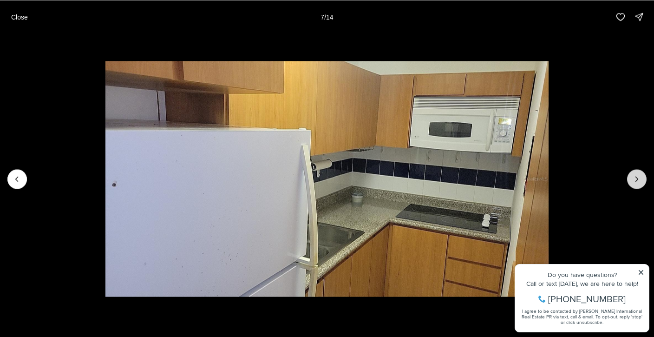
click at [636, 178] on icon "Next slide" at bounding box center [637, 178] width 9 height 9
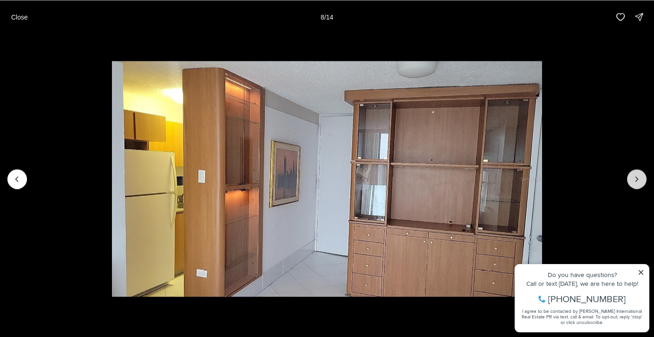
click at [636, 178] on icon "Next slide" at bounding box center [637, 178] width 9 height 9
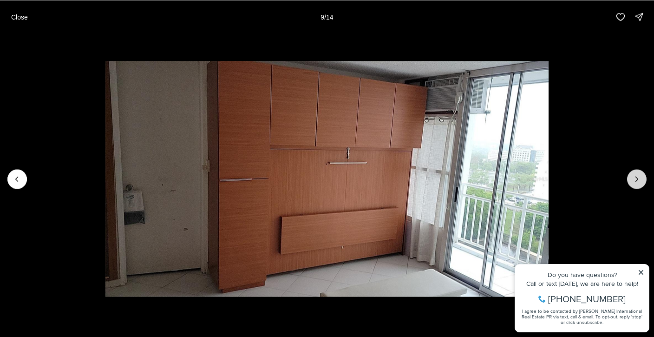
click at [636, 178] on icon "Next slide" at bounding box center [637, 178] width 9 height 9
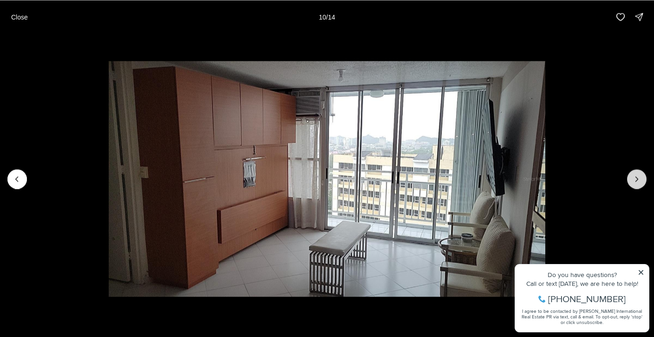
click at [636, 178] on icon "Next slide" at bounding box center [637, 178] width 9 height 9
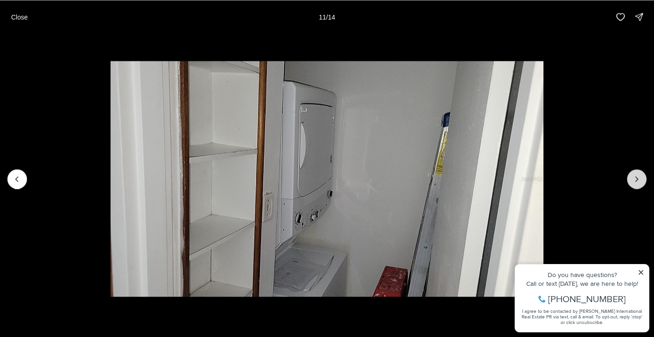
click at [636, 178] on icon "Next slide" at bounding box center [637, 178] width 9 height 9
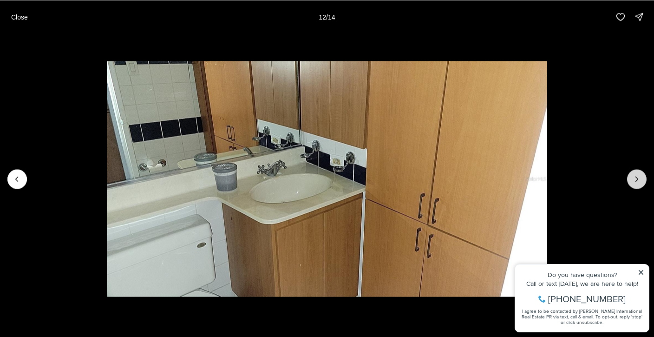
click at [636, 178] on icon "Next slide" at bounding box center [637, 178] width 9 height 9
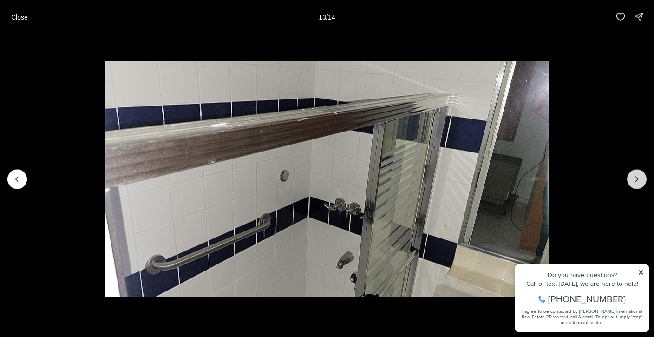
click at [636, 178] on icon "Next slide" at bounding box center [637, 178] width 9 height 9
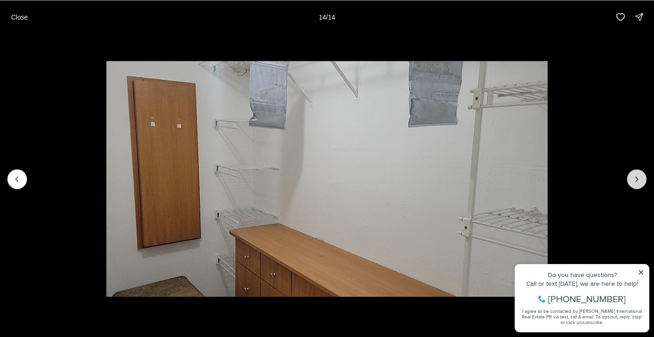
click at [636, 178] on div at bounding box center [638, 179] width 20 height 20
click at [18, 17] on p "Close" at bounding box center [19, 16] width 17 height 7
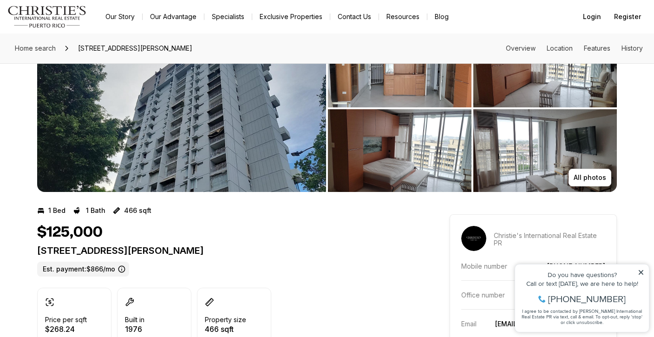
scroll to position [63, 0]
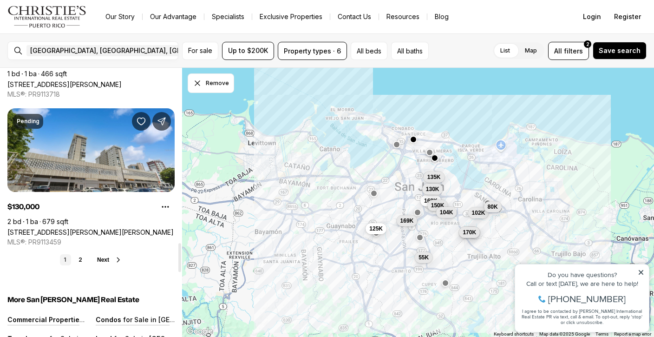
scroll to position [1634, 0]
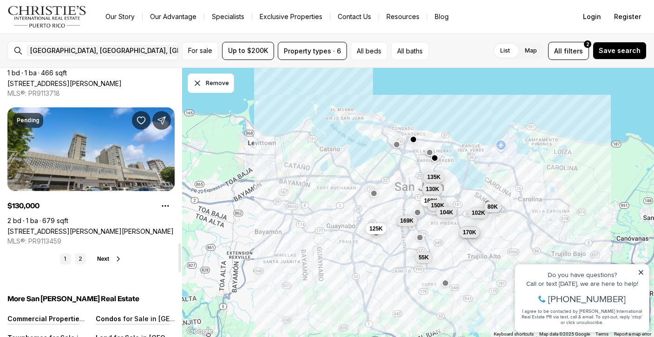
click at [82, 259] on link "2" at bounding box center [80, 258] width 11 height 11
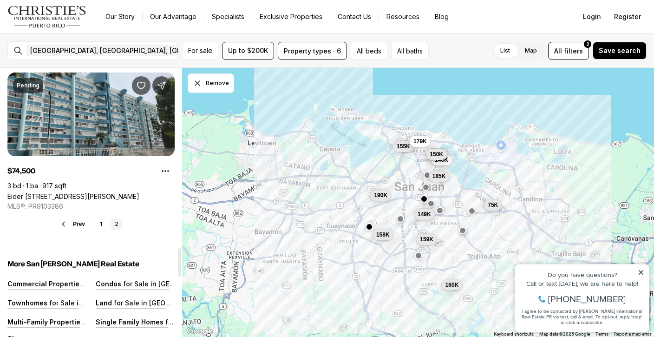
scroll to position [1679, 0]
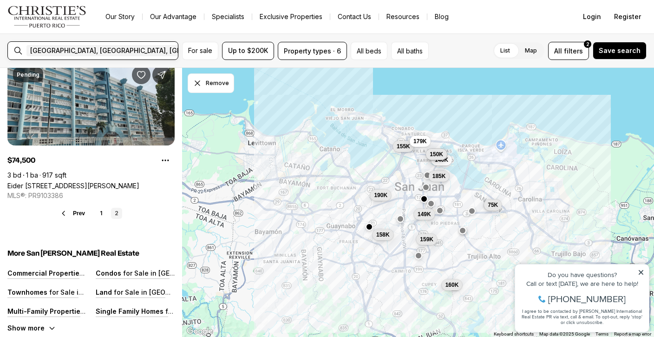
click at [251, 52] on input "text" at bounding box center [284, 50] width 66 height 11
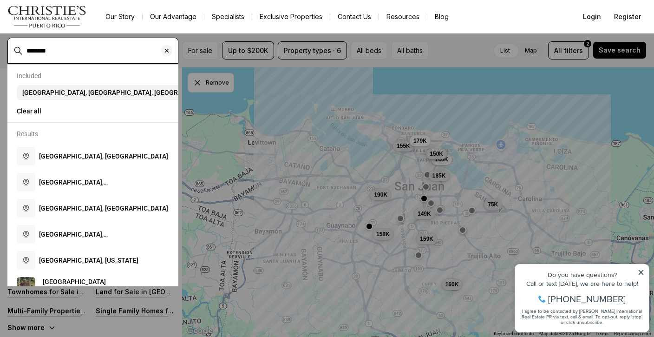
type input "********"
type input "**********"
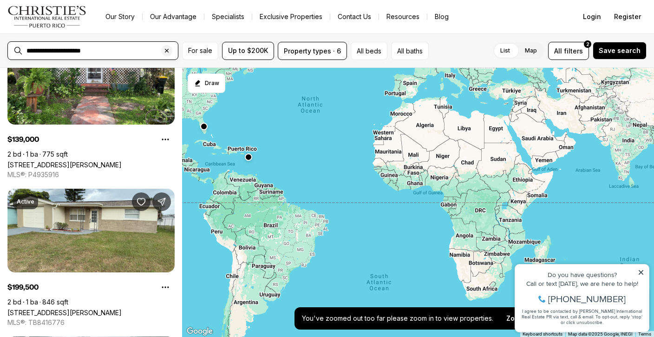
click at [84, 52] on input "**********" at bounding box center [100, 50] width 148 height 8
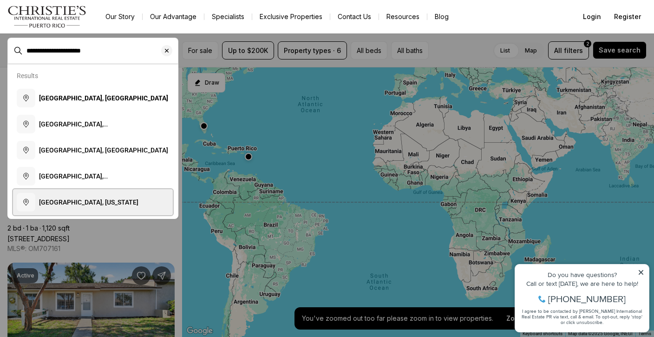
click at [69, 204] on span "Carolina, Puerto Rico" at bounding box center [88, 201] width 99 height 7
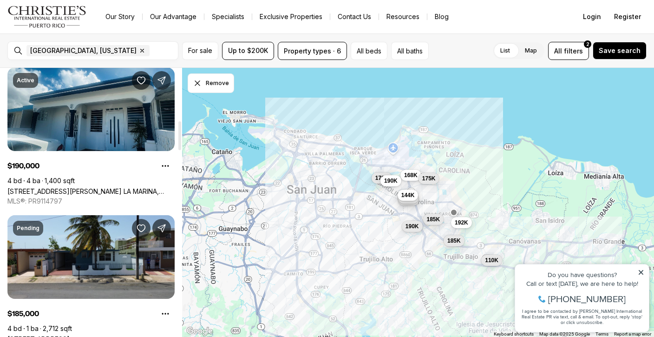
scroll to position [491, 0]
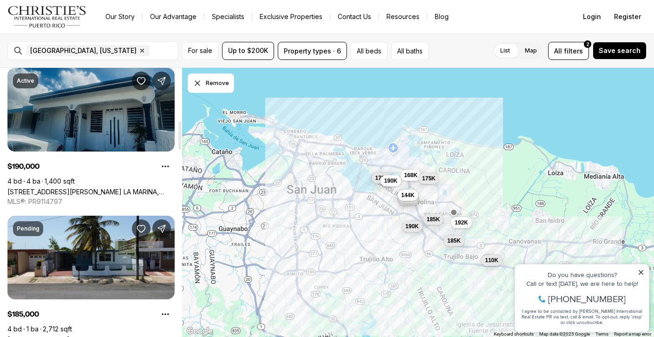
click at [122, 188] on link "54 CALLE ESTRELLA URB. LA MARINA, CAROLINA PR, 00979" at bounding box center [90, 192] width 167 height 8
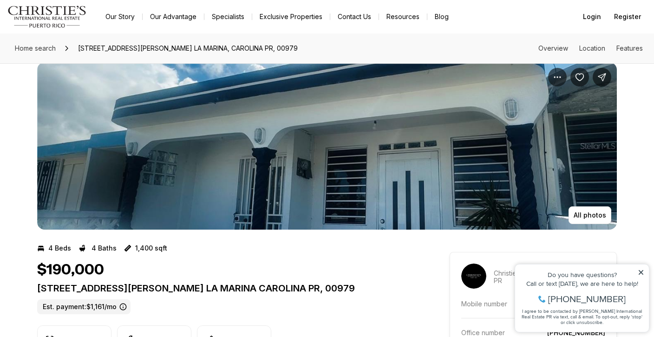
scroll to position [17, 0]
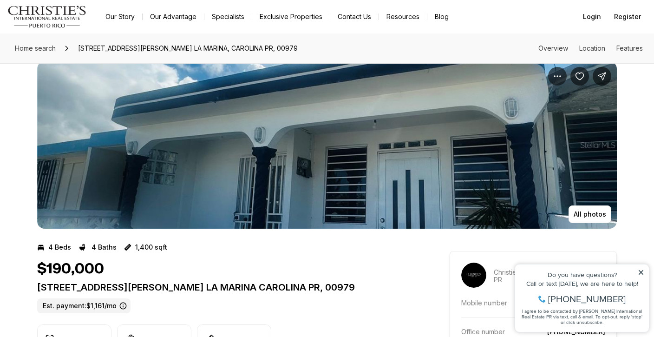
click at [282, 127] on img "View image gallery" at bounding box center [327, 144] width 580 height 167
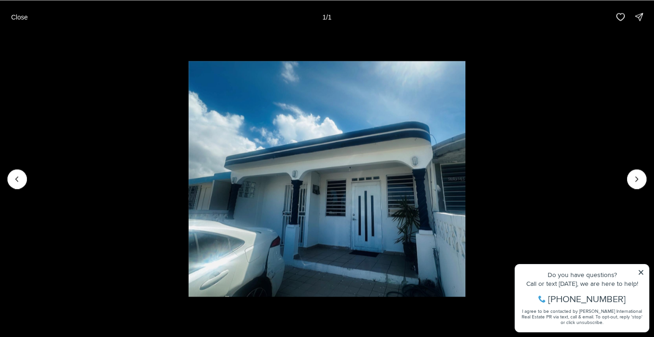
click at [640, 180] on div at bounding box center [638, 179] width 20 height 20
click at [638, 178] on div at bounding box center [638, 179] width 20 height 20
click at [15, 22] on button "Close" at bounding box center [20, 16] width 28 height 19
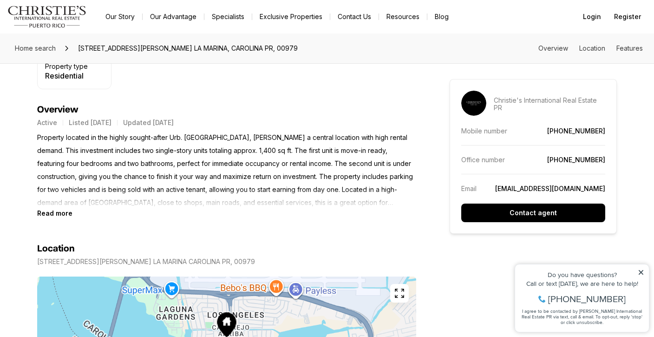
scroll to position [367, 0]
click at [66, 211] on b "Read more" at bounding box center [54, 214] width 35 height 8
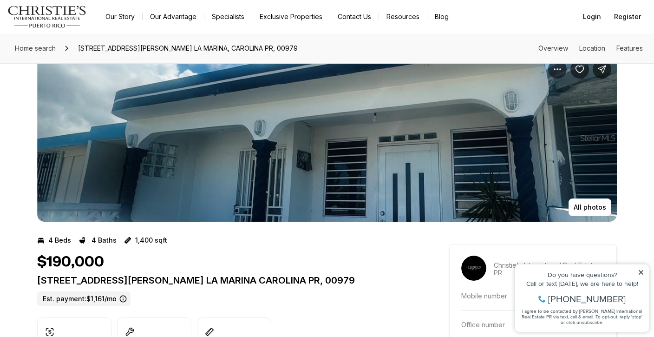
scroll to position [22, 0]
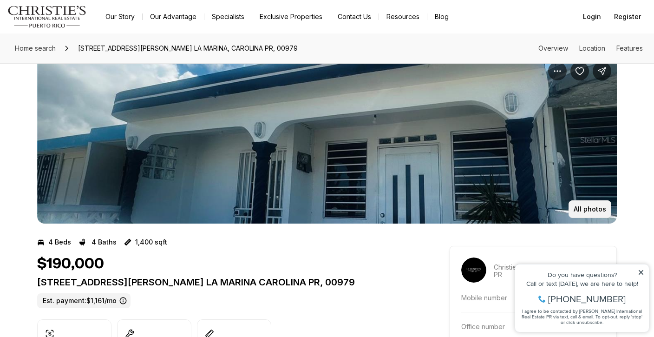
click at [605, 205] on p "All photos" at bounding box center [590, 208] width 33 height 7
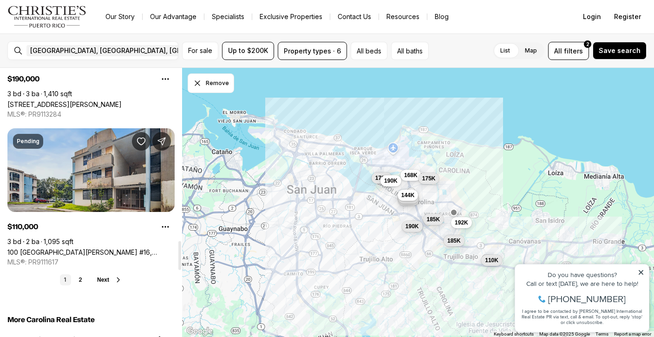
scroll to position [1624, 0]
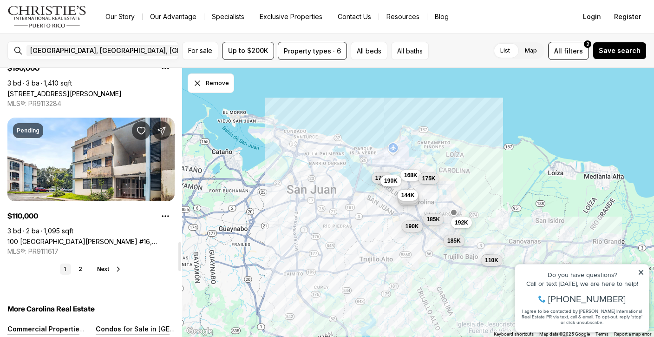
click at [74, 272] on ul "1 2" at bounding box center [73, 269] width 26 height 11
click at [83, 268] on link "2" at bounding box center [80, 269] width 11 height 11
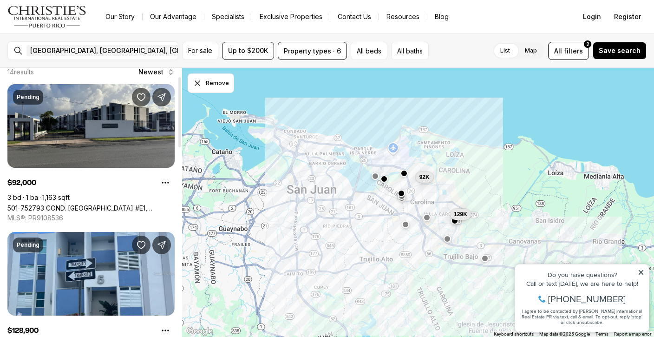
scroll to position [33, 0]
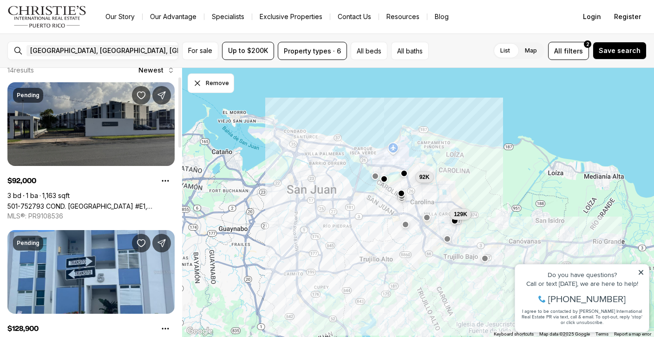
click at [104, 202] on link "501-752793 COND. [GEOGRAPHIC_DATA] #E1, [GEOGRAPHIC_DATA], 00985" at bounding box center [90, 206] width 167 height 8
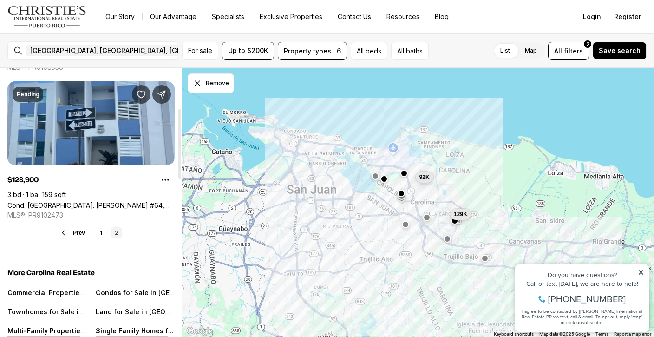
scroll to position [4, 0]
